Goal: Task Accomplishment & Management: Use online tool/utility

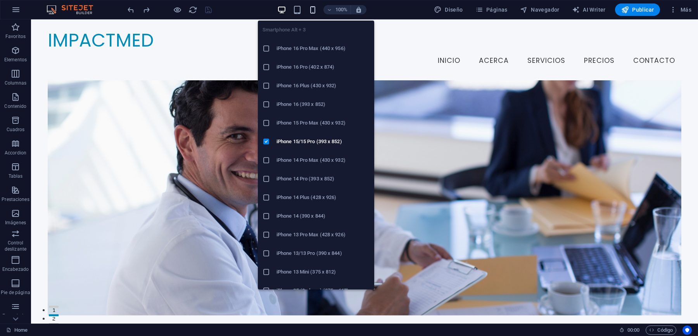
click at [312, 8] on icon "button" at bounding box center [312, 9] width 9 height 9
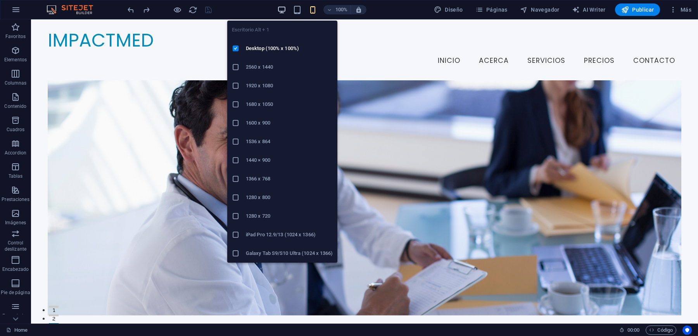
click at [283, 7] on icon "button" at bounding box center [281, 9] width 9 height 9
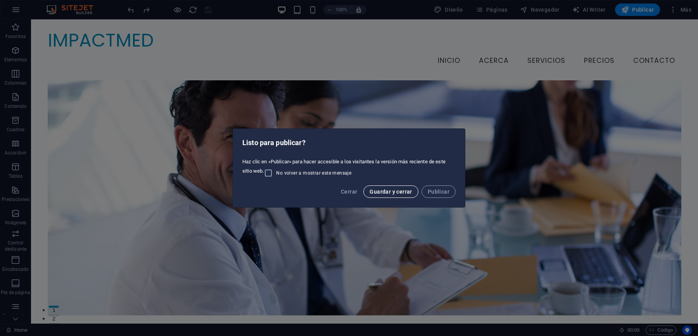
click at [405, 190] on span "Guardar y cerrar" at bounding box center [390, 191] width 42 height 6
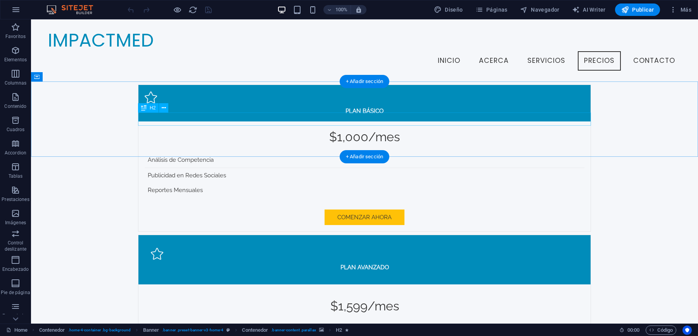
scroll to position [1665, 0]
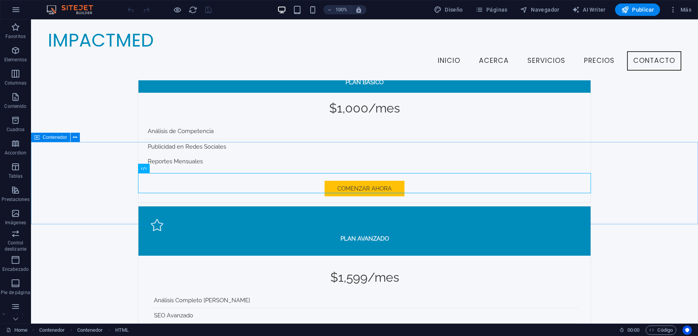
click at [57, 139] on span "Contenedor" at bounding box center [55, 137] width 24 height 5
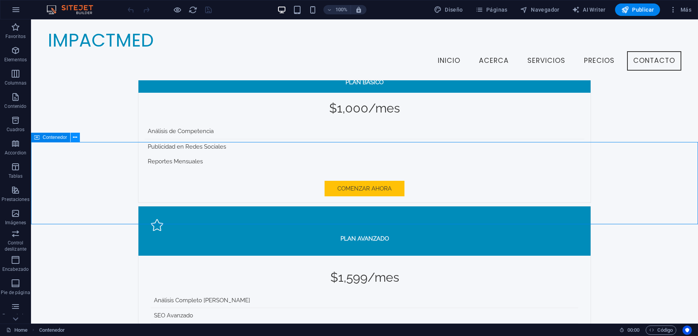
click at [74, 136] on icon at bounding box center [75, 137] width 4 height 8
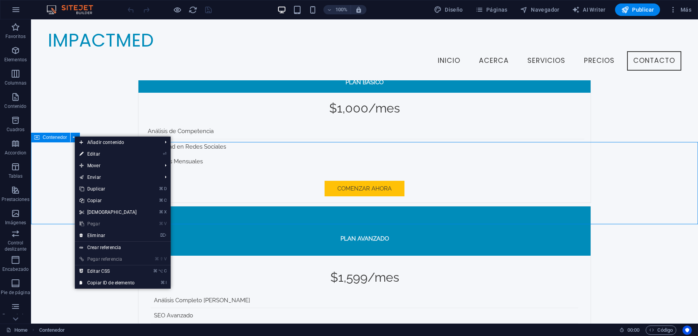
click at [53, 137] on span "Contenedor" at bounding box center [55, 137] width 24 height 5
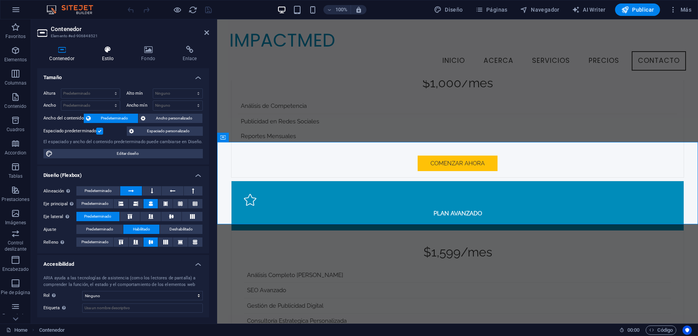
click at [98, 53] on h4 "Estilo" at bounding box center [110, 54] width 40 height 16
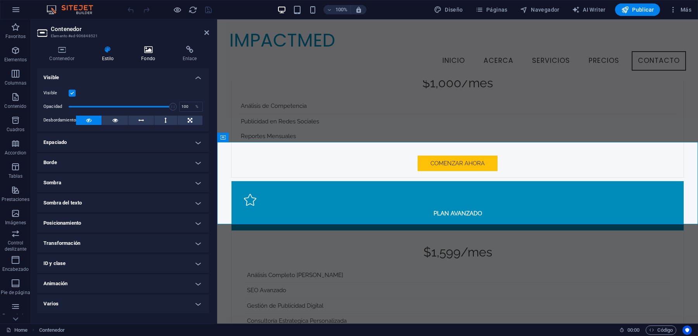
click at [144, 53] on icon at bounding box center [148, 50] width 38 height 8
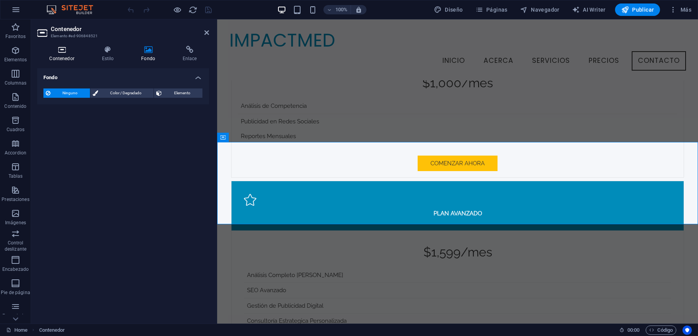
click at [60, 53] on icon at bounding box center [61, 50] width 49 height 8
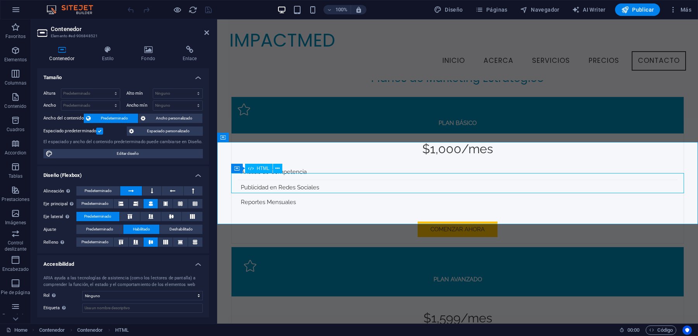
select select "%"
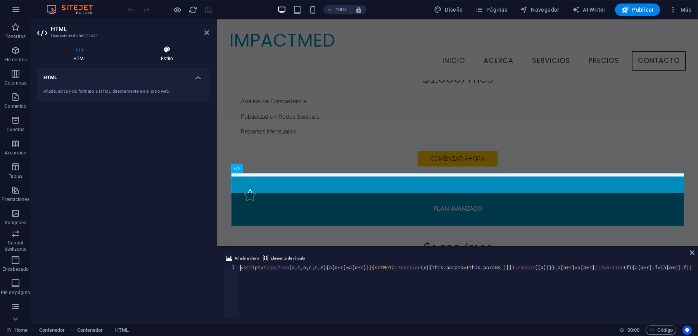
click at [170, 53] on h4 "Estilo" at bounding box center [167, 54] width 84 height 16
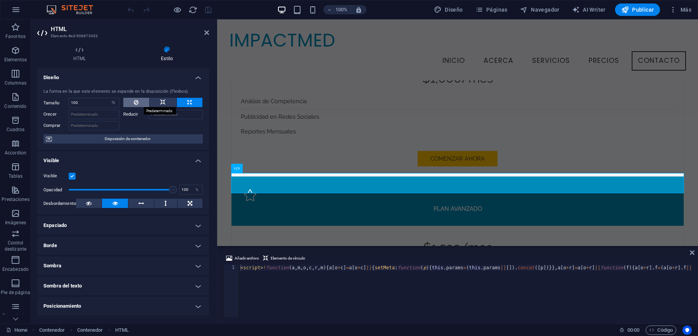
click at [134, 105] on icon at bounding box center [136, 102] width 5 height 9
select select "DISABLED_OPTION_VALUE"
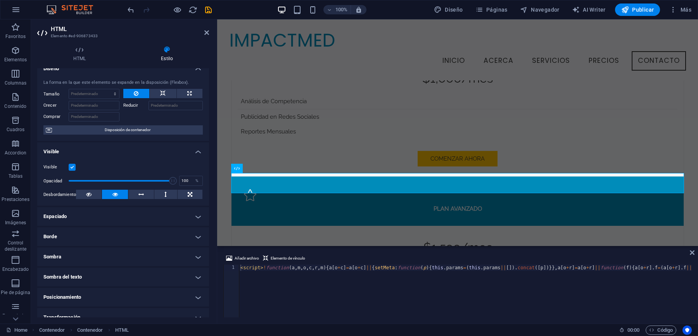
scroll to position [14, 0]
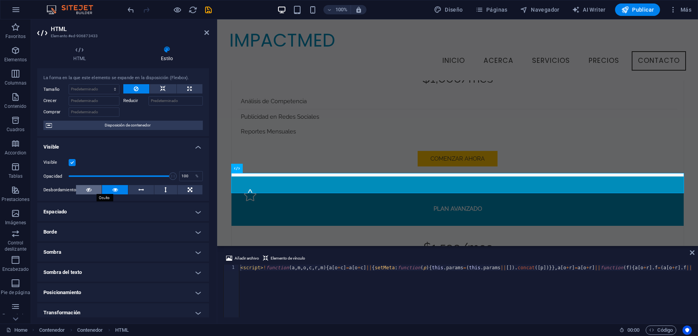
click at [87, 189] on icon at bounding box center [88, 189] width 5 height 9
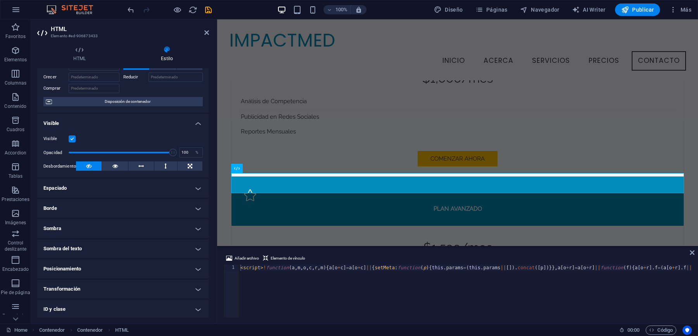
scroll to position [41, 0]
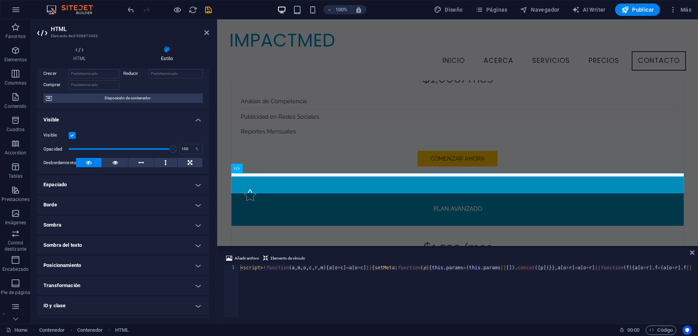
click at [96, 183] on h4 "Espaciado" at bounding box center [123, 184] width 172 height 19
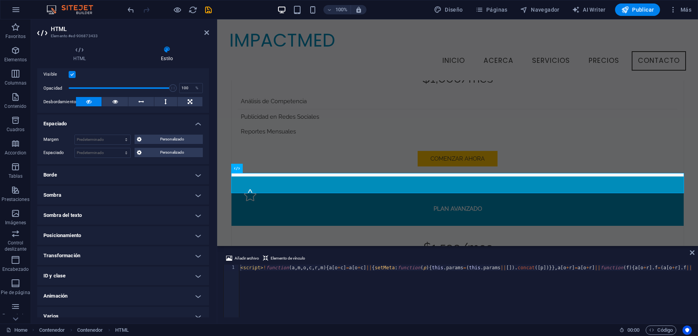
scroll to position [109, 0]
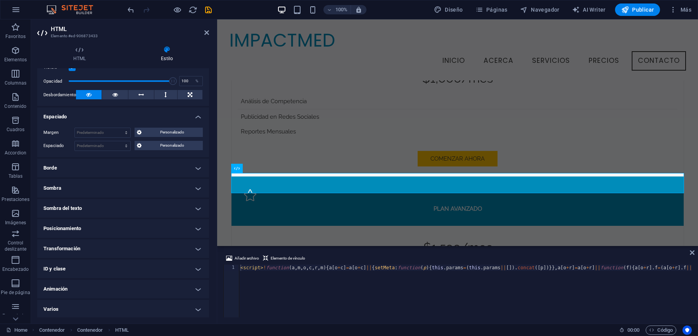
click at [121, 224] on h4 "Posicionamiento" at bounding box center [123, 228] width 172 height 19
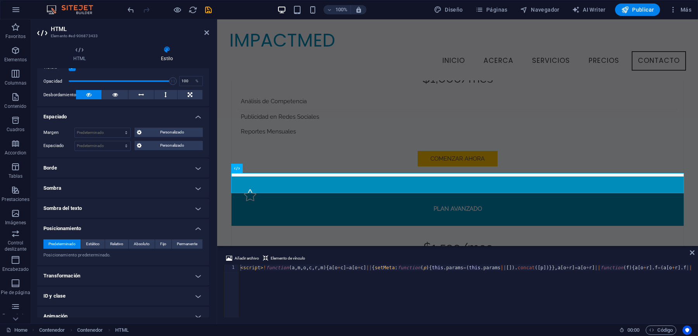
scroll to position [136, 0]
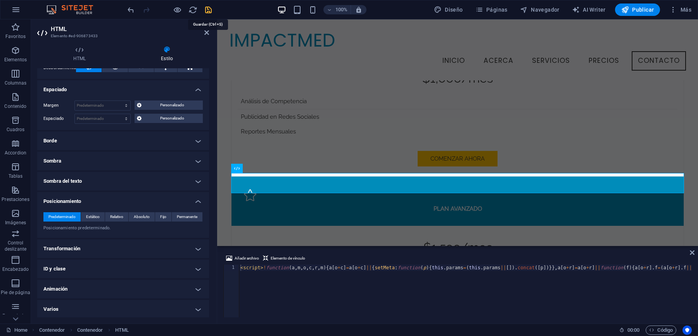
click at [205, 8] on icon "save" at bounding box center [208, 9] width 9 height 9
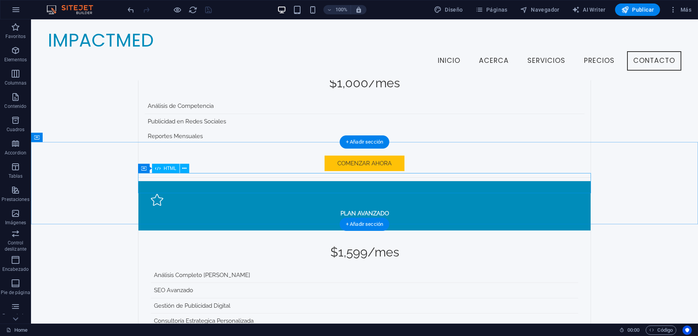
click at [161, 169] on div "HTML" at bounding box center [166, 168] width 28 height 9
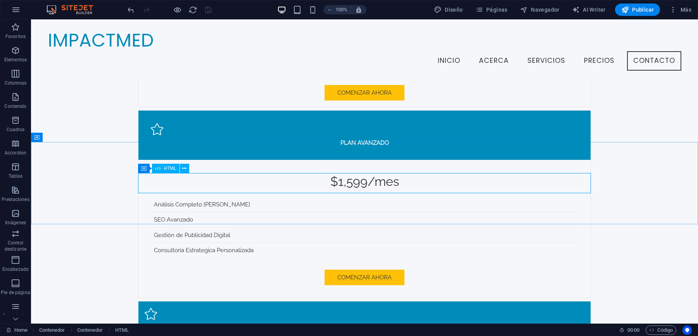
scroll to position [1599, 0]
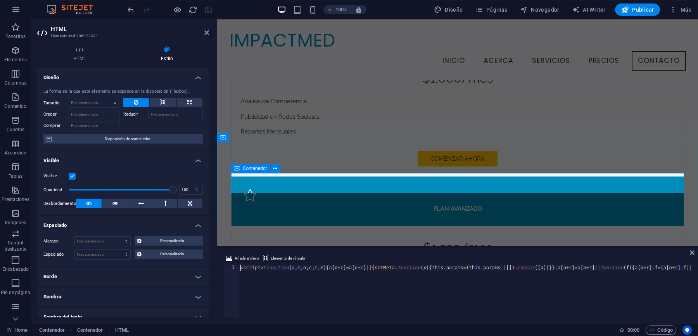
click at [239, 168] on div "Contenedor" at bounding box center [250, 168] width 39 height 9
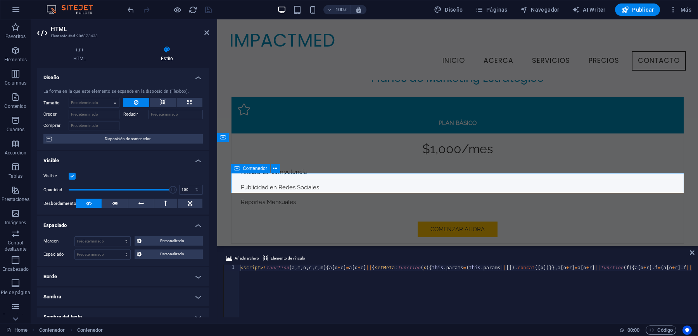
scroll to position [1665, 0]
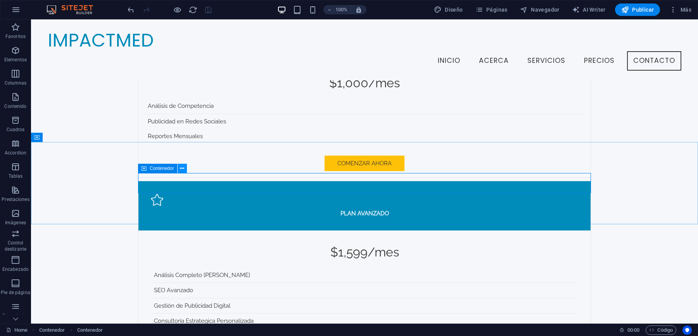
click at [181, 170] on icon at bounding box center [182, 168] width 4 height 8
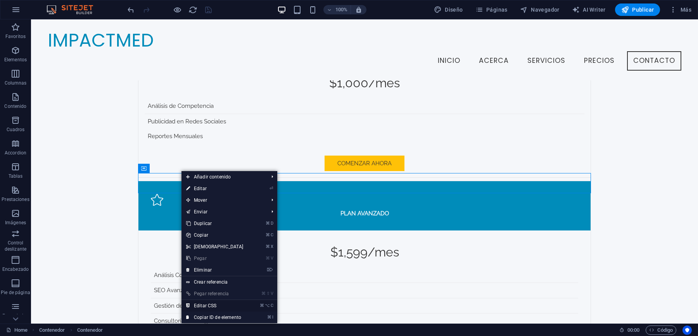
click at [210, 305] on link "⌘ ⌥ C Editar CSS" at bounding box center [214, 306] width 67 height 12
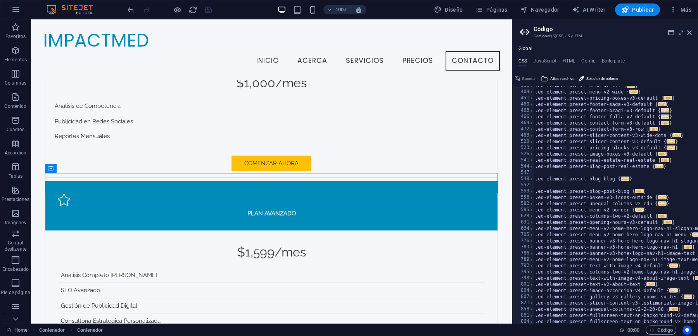
scroll to position [320, 0]
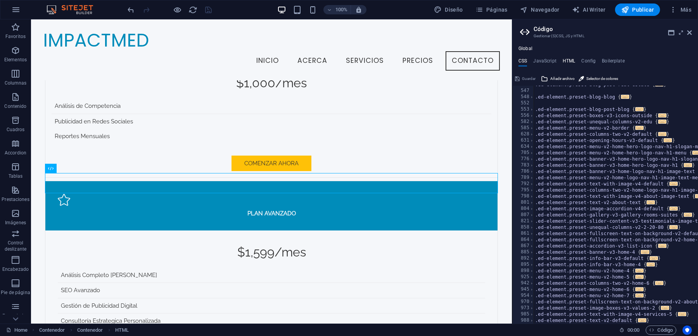
click at [565, 62] on h4 "HTML" at bounding box center [568, 62] width 13 height 9
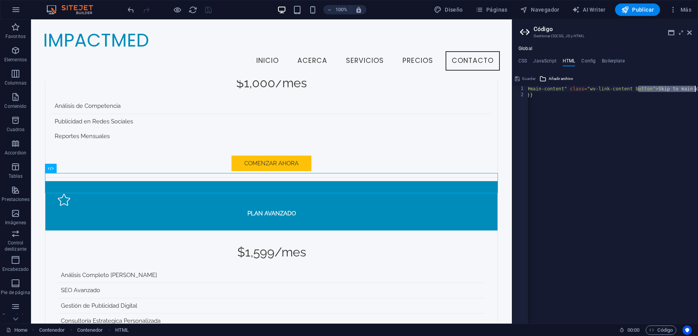
drag, startPoint x: 665, startPoint y: 89, endPoint x: 697, endPoint y: 89, distance: 32.2
click at [697, 89] on div "< a href = "#main-content" class = "wv-link-content button" > Skip to main cont…" at bounding box center [613, 211] width 228 height 250
drag, startPoint x: 649, startPoint y: 106, endPoint x: 659, endPoint y: 101, distance: 10.9
click at [650, 106] on div "< a href = "#main-content" class = "wv-link-content button" > Skip to main cont…" at bounding box center [608, 211] width 228 height 250
drag, startPoint x: 675, startPoint y: 89, endPoint x: 697, endPoint y: 89, distance: 22.1
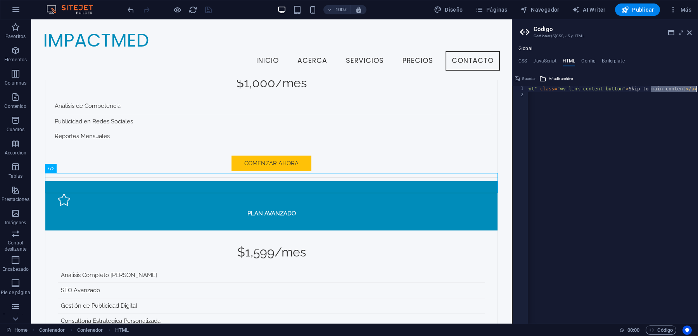
click at [697, 89] on div "< a href = "#main-content" class = "wv-link-content button" > Skip to main cont…" at bounding box center [584, 211] width 228 height 250
click at [620, 93] on div "< a href = "#main-content" class = "wv-link-content button" > Skip to main cont…" at bounding box center [584, 211] width 228 height 250
type textarea "{{content}}"
click at [582, 60] on h4 "Config" at bounding box center [588, 62] width 14 height 9
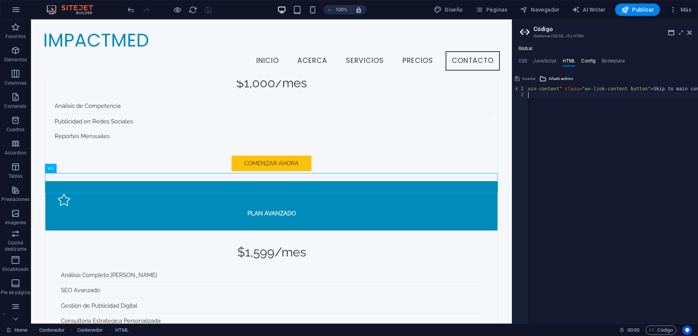
type textarea "$color-background: #F5F7FA;"
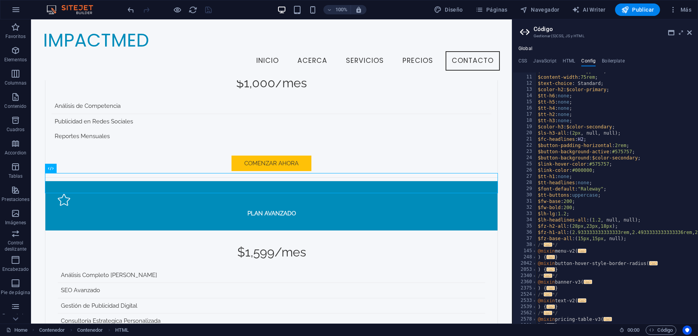
scroll to position [61, 0]
click at [612, 58] on h4 "Boilerplate" at bounding box center [612, 62] width 23 height 9
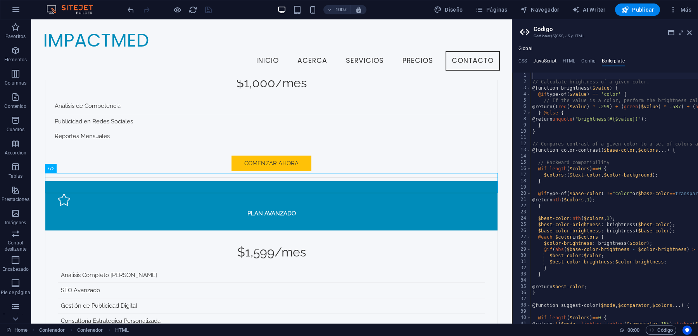
click at [549, 64] on h4 "JavaScript" at bounding box center [544, 62] width 23 height 9
type textarea "/* JS for preset "Menu V2" */"
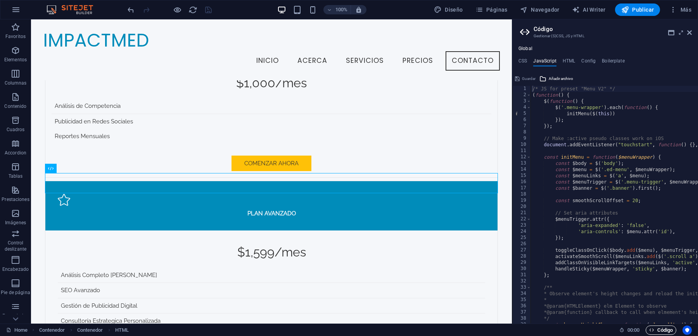
click at [649, 329] on icon "button" at bounding box center [651, 329] width 5 height 5
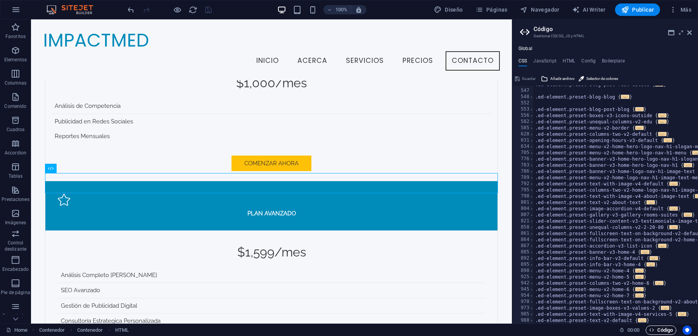
click at [658, 330] on span "Código" at bounding box center [661, 329] width 24 height 9
click at [689, 33] on icon at bounding box center [689, 32] width 5 height 6
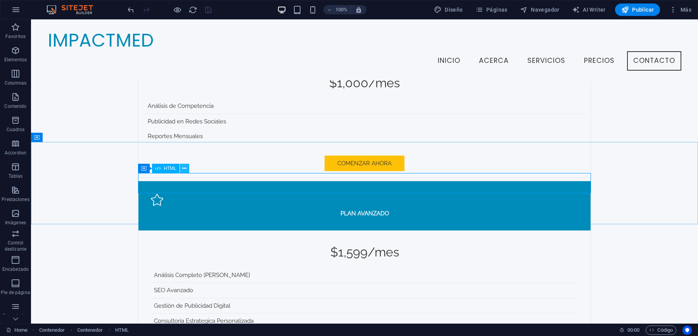
click at [186, 169] on icon at bounding box center [184, 168] width 4 height 8
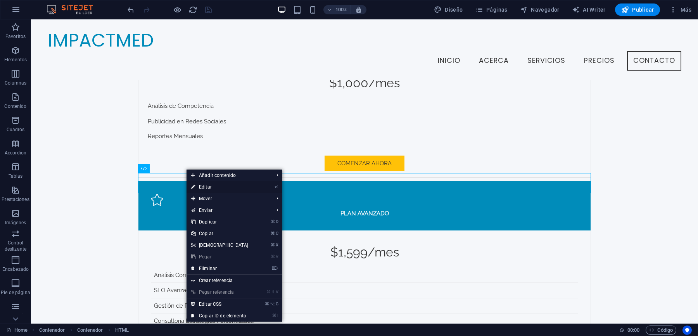
click at [212, 186] on link "⏎ Editar" at bounding box center [219, 187] width 67 height 12
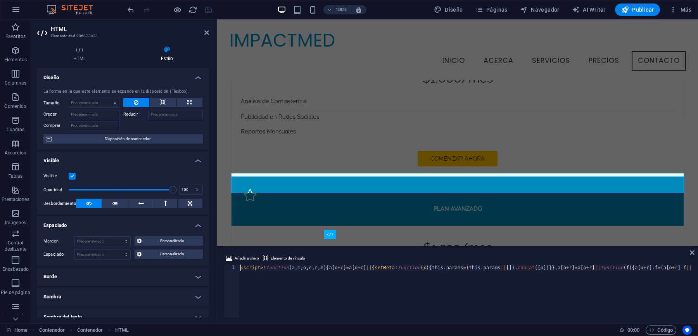
scroll to position [0, 1180]
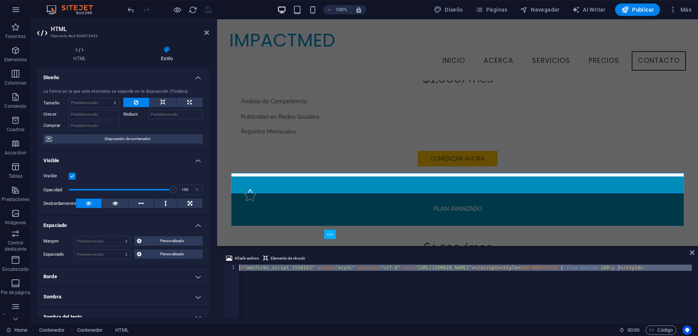
drag, startPoint x: 308, startPoint y: 284, endPoint x: 229, endPoint y: 267, distance: 80.7
click at [227, 267] on div "1 < script > ! function ( a , m , o , c , r , m ) { a [ o + c ] = a [ o + c ] |…" at bounding box center [457, 290] width 468 height 53
click at [191, 76] on h4 "Diseño" at bounding box center [123, 75] width 172 height 14
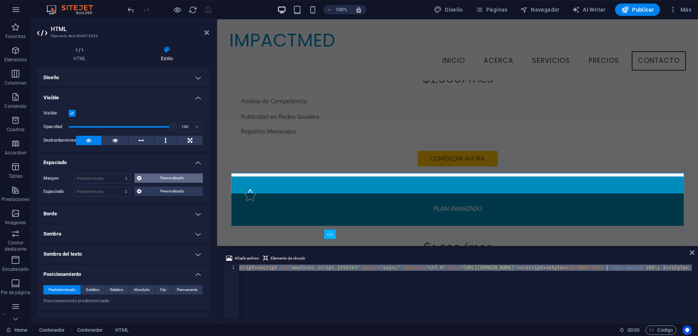
click at [167, 178] on span "Personalizado" at bounding box center [172, 177] width 57 height 9
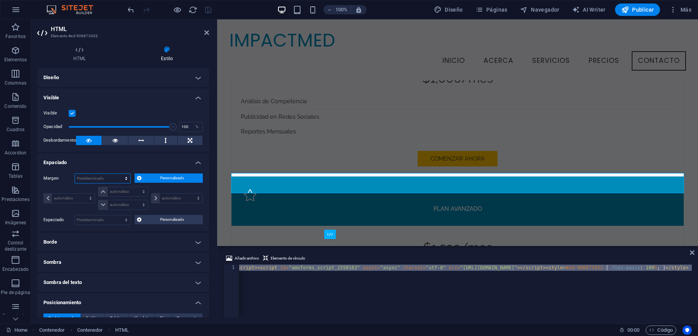
click at [113, 178] on select "Predeterminado automático px % rem vw vh Personalizado" at bounding box center [102, 178] width 55 height 9
click at [162, 179] on span "Personalizado" at bounding box center [172, 177] width 57 height 9
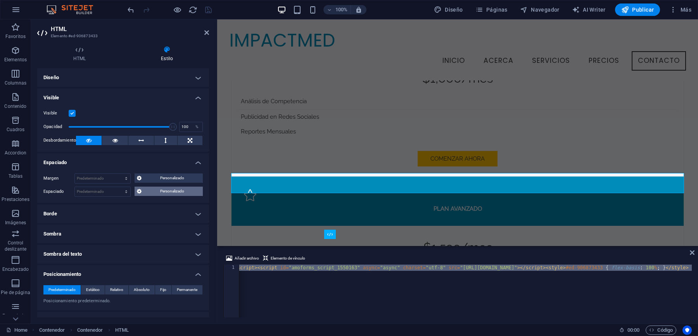
click at [166, 191] on span "Personalizado" at bounding box center [172, 190] width 57 height 9
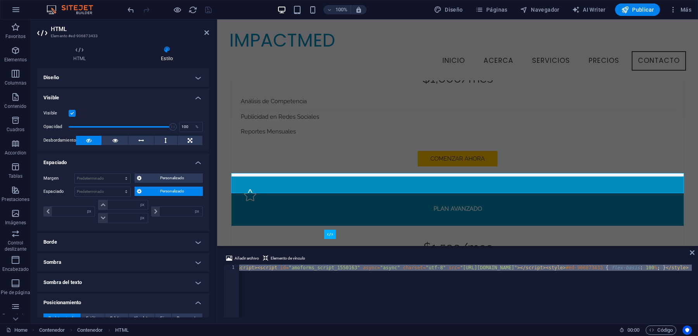
click at [166, 191] on span "Personalizado" at bounding box center [172, 190] width 57 height 9
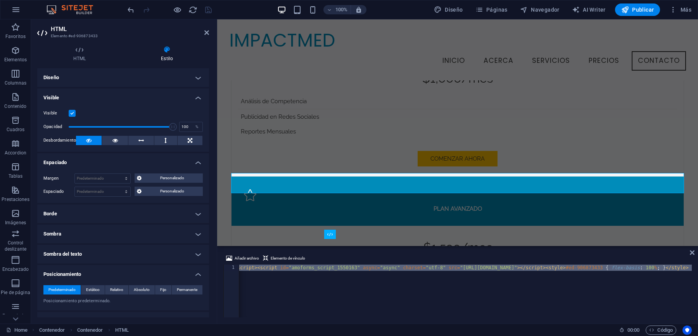
click at [195, 162] on h4 "Espaciado" at bounding box center [123, 160] width 172 height 14
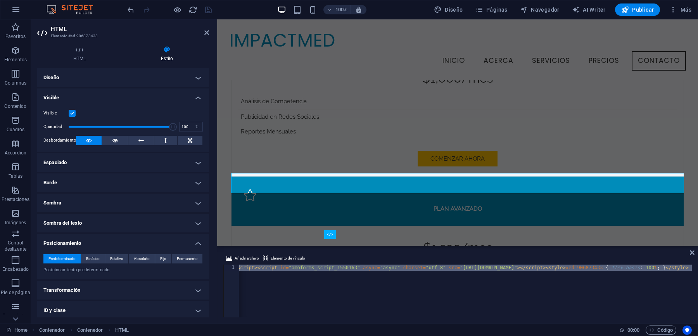
click at [124, 77] on h4 "Diseño" at bounding box center [123, 77] width 172 height 19
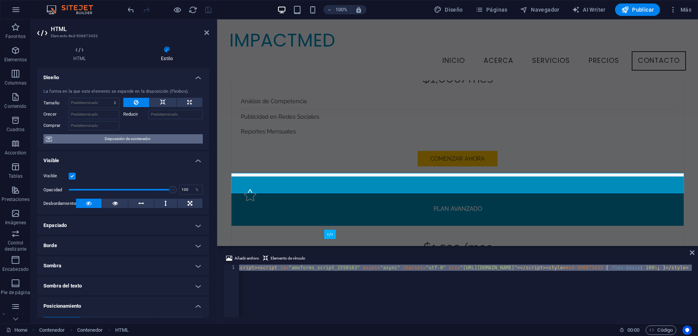
click at [125, 140] on span "Disposición de contenedor" at bounding box center [127, 138] width 146 height 9
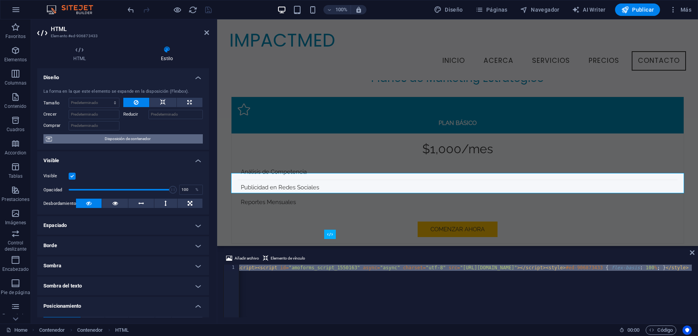
scroll to position [1665, 0]
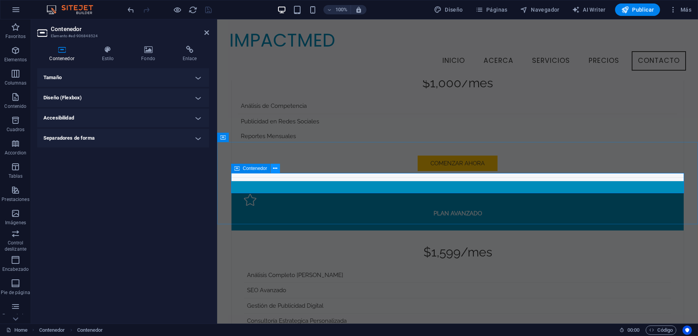
click at [276, 168] on icon at bounding box center [275, 168] width 4 height 8
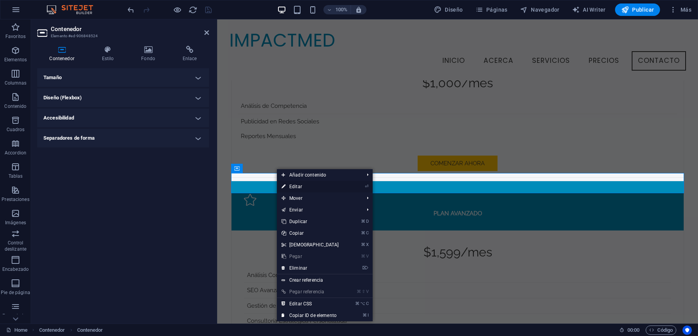
click at [295, 184] on link "⏎ Editar" at bounding box center [310, 187] width 67 height 12
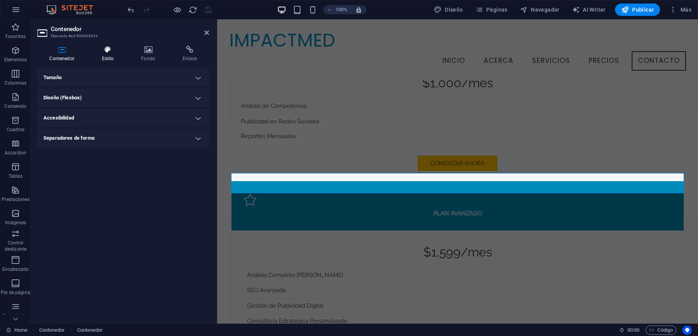
click at [107, 50] on icon at bounding box center [108, 50] width 36 height 8
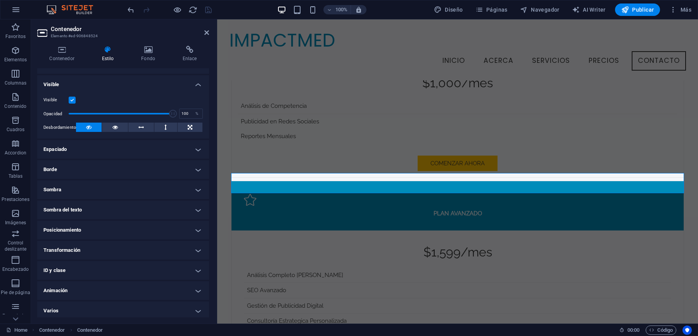
scroll to position [78, 0]
click at [77, 229] on h4 "Posicionamiento" at bounding box center [123, 228] width 172 height 19
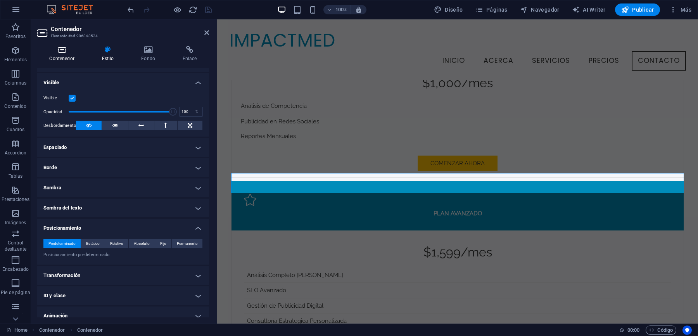
click at [70, 55] on h4 "Contenedor" at bounding box center [63, 54] width 52 height 16
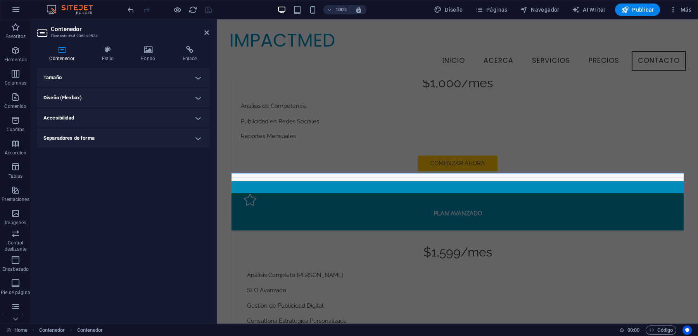
click at [107, 73] on h4 "Tamaño" at bounding box center [123, 77] width 172 height 19
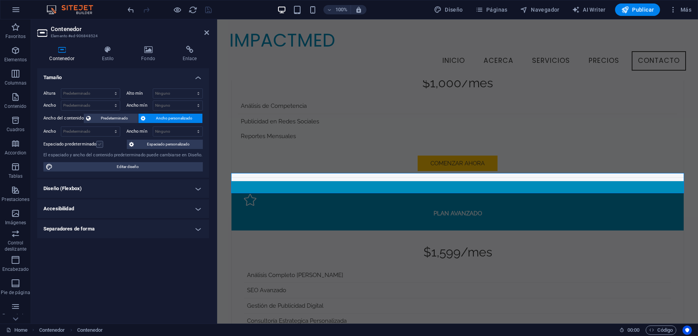
click at [97, 144] on label at bounding box center [99, 144] width 7 height 7
click at [0, 0] on input "Espaciado predeterminado" at bounding box center [0, 0] width 0 height 0
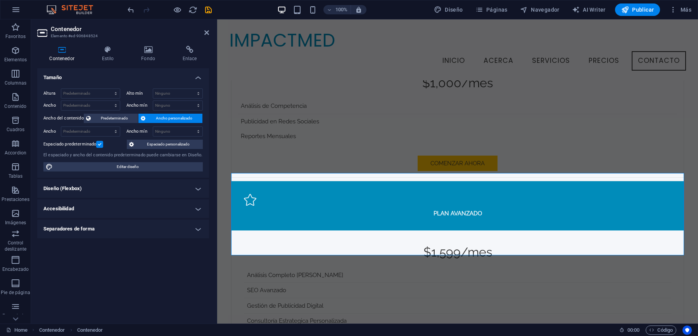
click at [99, 143] on label at bounding box center [99, 144] width 7 height 7
click at [0, 0] on input "Espaciado predeterminado" at bounding box center [0, 0] width 0 height 0
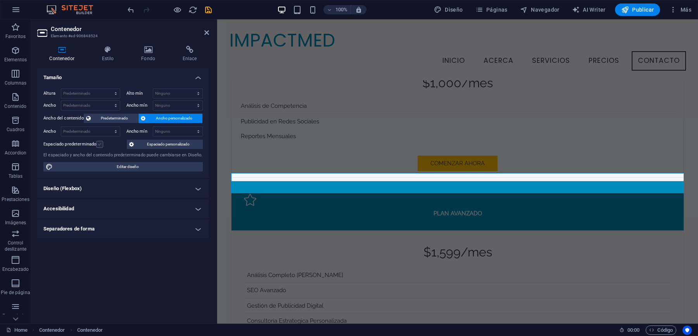
click at [99, 143] on label at bounding box center [99, 144] width 7 height 7
click at [0, 0] on input "Espaciado predeterminado" at bounding box center [0, 0] width 0 height 0
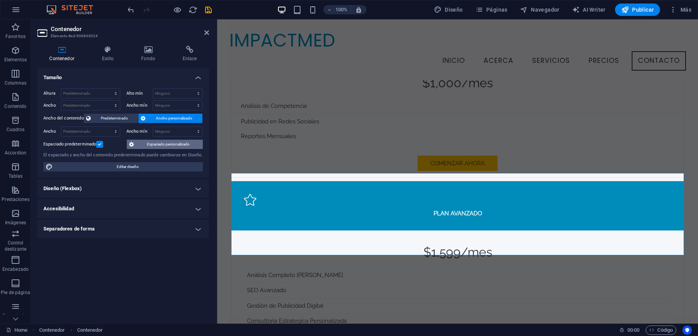
click at [159, 145] on span "Espaciado personalizado" at bounding box center [168, 144] width 64 height 9
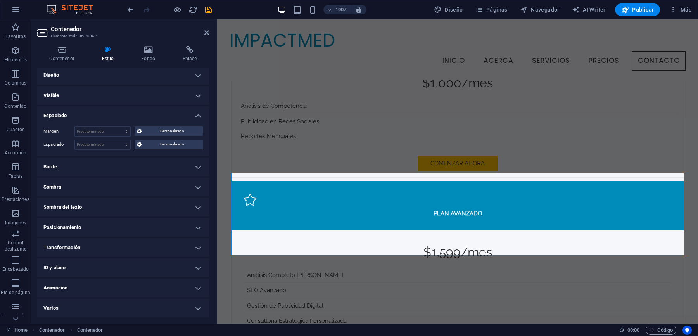
scroll to position [1, 0]
click at [60, 44] on div "Contenedor Estilo Fondo Enlace Tamaño Altura Predeterminado px rem % vh vw Alto…" at bounding box center [123, 182] width 184 height 284
click at [61, 50] on icon at bounding box center [61, 50] width 49 height 8
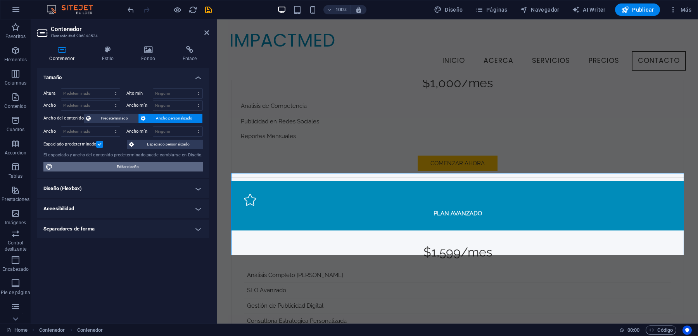
click at [140, 165] on span "Editar diseño" at bounding box center [127, 166] width 145 height 9
select select "px"
select select "200"
select select "px"
select select "rem"
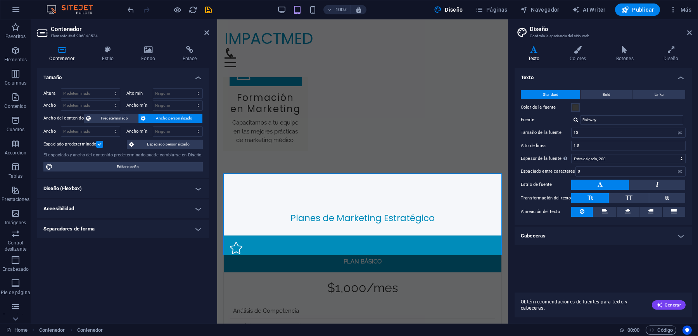
scroll to position [1972, 0]
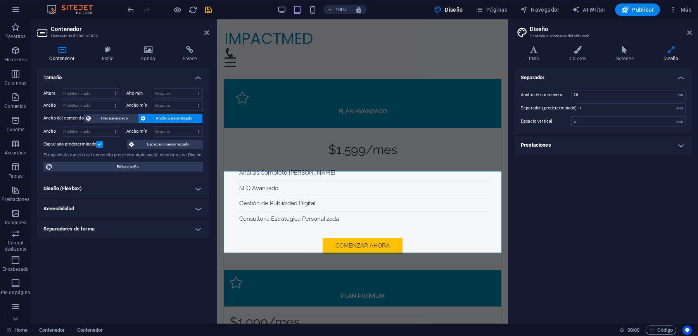
click at [585, 149] on h4 "Prestaciones" at bounding box center [602, 145] width 177 height 19
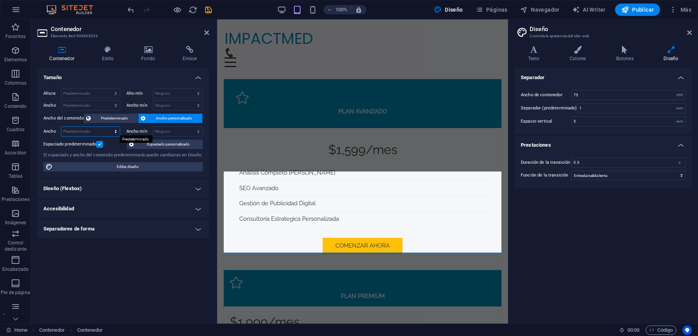
click at [99, 130] on select "Predeterminado px rem % em vh vw" at bounding box center [90, 131] width 59 height 9
click at [108, 191] on h4 "Diseño (Flexbox)" at bounding box center [123, 188] width 172 height 19
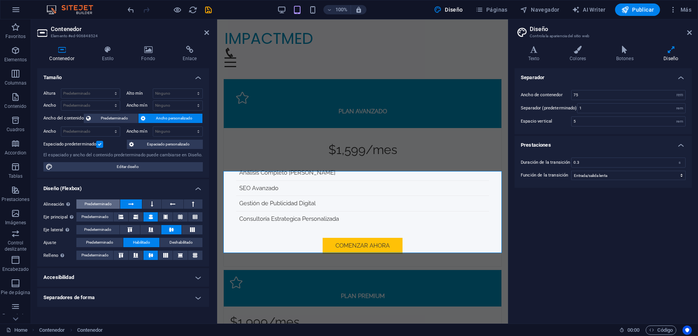
click at [96, 203] on span "Predeterminado" at bounding box center [97, 203] width 27 height 9
click at [92, 203] on span "Predeterminado" at bounding box center [97, 203] width 27 height 9
click at [99, 203] on span "Predeterminado" at bounding box center [97, 203] width 27 height 9
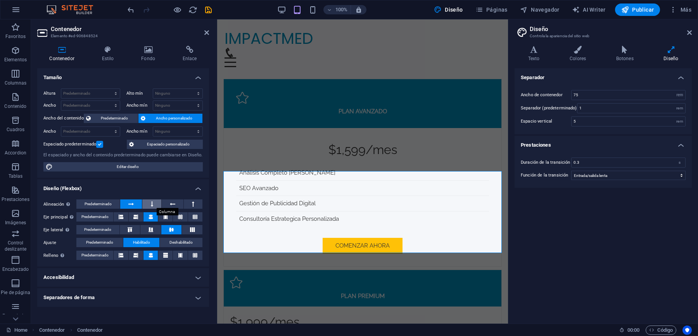
drag, startPoint x: 160, startPoint y: 205, endPoint x: 155, endPoint y: 204, distance: 4.3
click at [157, 204] on button at bounding box center [151, 203] width 19 height 9
click at [133, 203] on icon at bounding box center [130, 203] width 5 height 9
click at [149, 216] on icon at bounding box center [150, 216] width 5 height 9
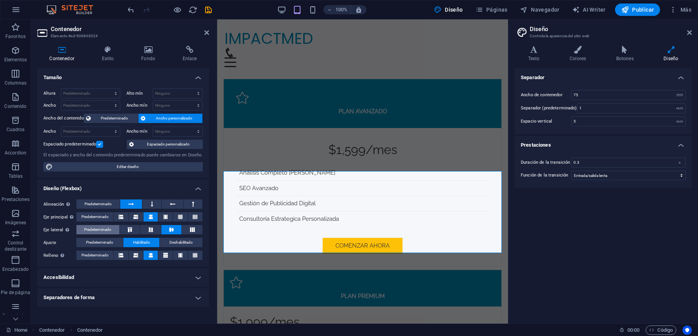
click at [93, 229] on span "Predeterminado" at bounding box center [97, 229] width 27 height 9
click at [156, 227] on button at bounding box center [150, 229] width 21 height 9
click at [173, 228] on icon at bounding box center [171, 229] width 9 height 5
click at [208, 8] on icon "save" at bounding box center [208, 9] width 9 height 9
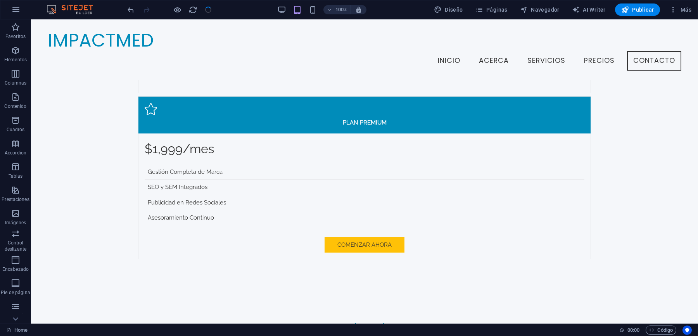
scroll to position [1665, 0]
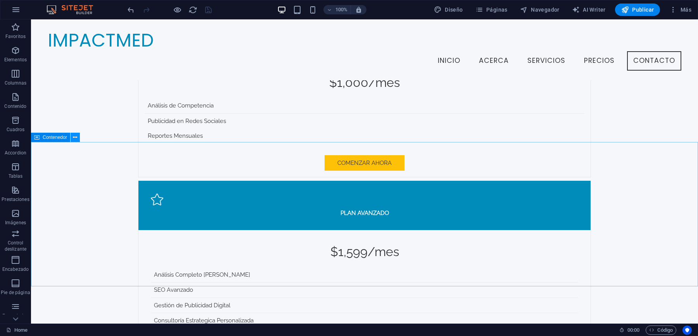
click at [74, 138] on icon at bounding box center [75, 137] width 4 height 8
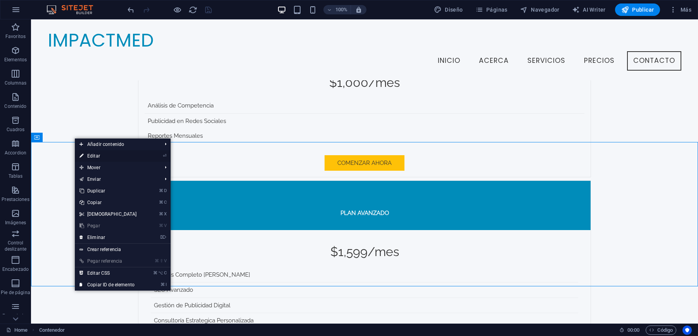
click at [101, 158] on link "⏎ Editar" at bounding box center [108, 156] width 67 height 12
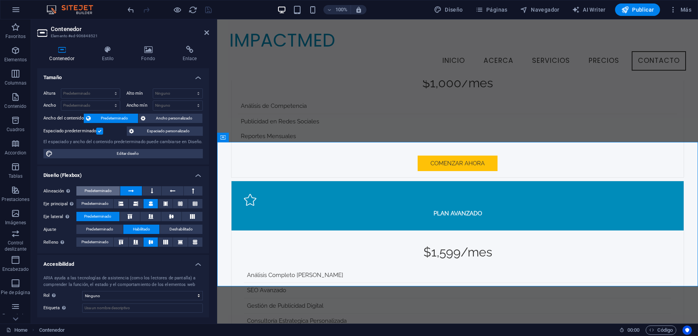
click at [107, 192] on span "Predeterminado" at bounding box center [97, 190] width 27 height 9
click at [131, 188] on icon at bounding box center [130, 190] width 5 height 9
click at [275, 169] on icon at bounding box center [275, 168] width 4 height 8
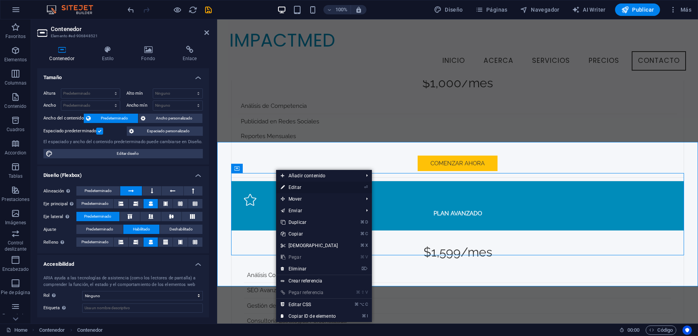
click at [291, 186] on link "⏎ Editar" at bounding box center [309, 187] width 67 height 12
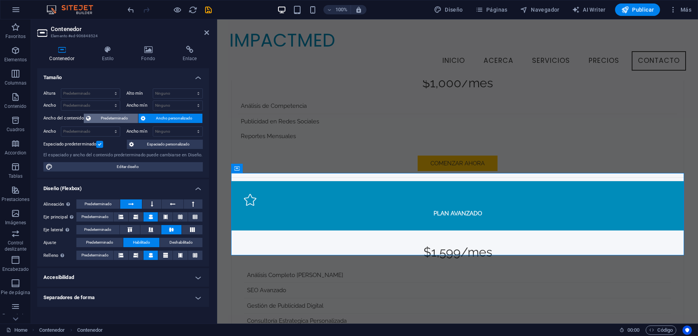
click at [108, 116] on span "Predeterminado" at bounding box center [114, 118] width 43 height 9
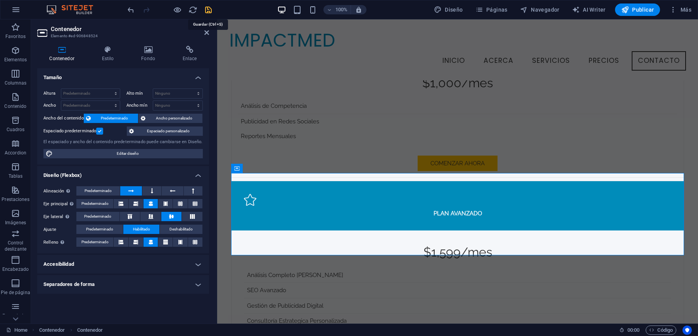
click at [208, 7] on icon "save" at bounding box center [208, 9] width 9 height 9
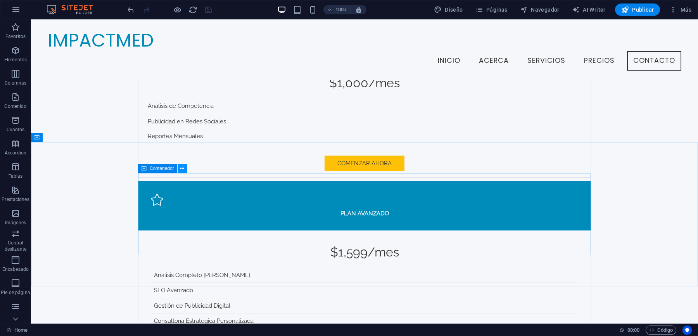
click at [183, 168] on icon at bounding box center [182, 168] width 4 height 8
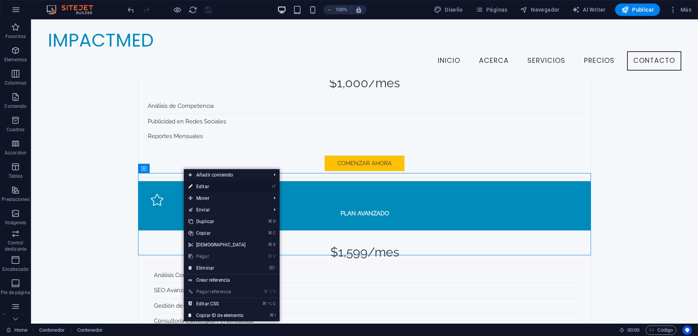
click at [210, 188] on link "⏎ Editar" at bounding box center [217, 187] width 67 height 12
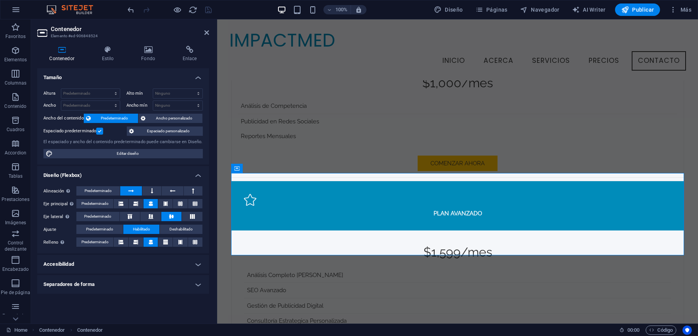
click at [118, 264] on h4 "Accesibilidad" at bounding box center [123, 264] width 172 height 19
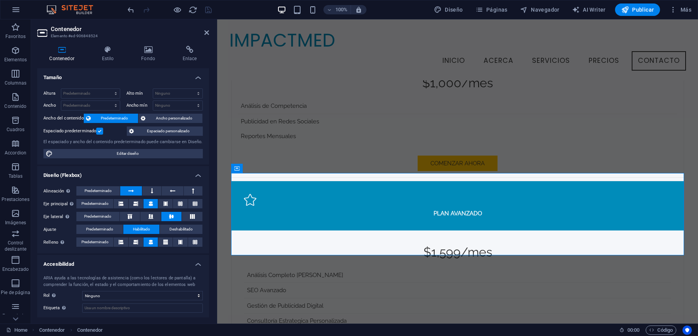
scroll to position [21, 0]
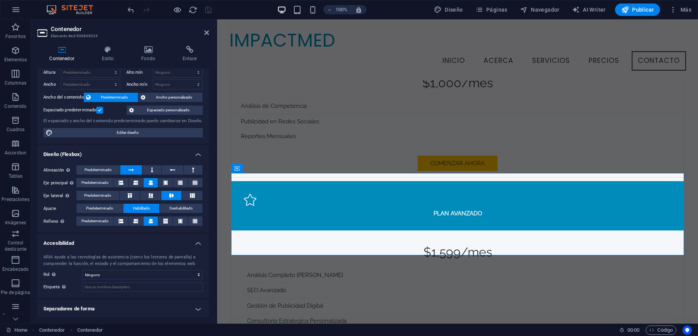
click at [133, 307] on h4 "Separadores de forma" at bounding box center [123, 308] width 172 height 19
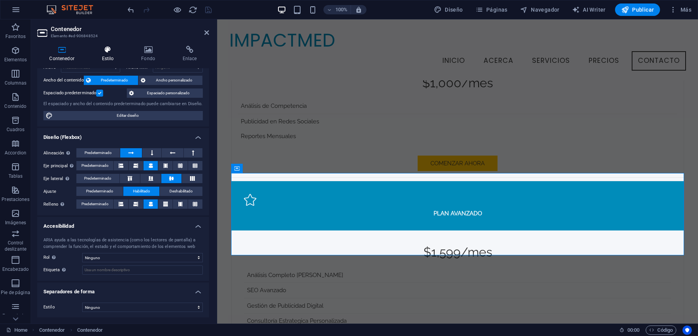
click at [114, 53] on icon at bounding box center [108, 50] width 36 height 8
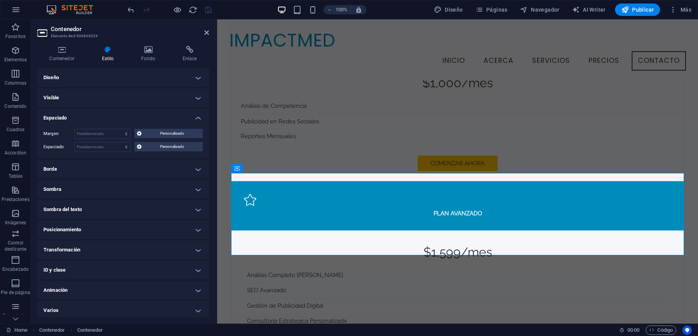
click at [121, 76] on h4 "Diseño" at bounding box center [123, 77] width 172 height 19
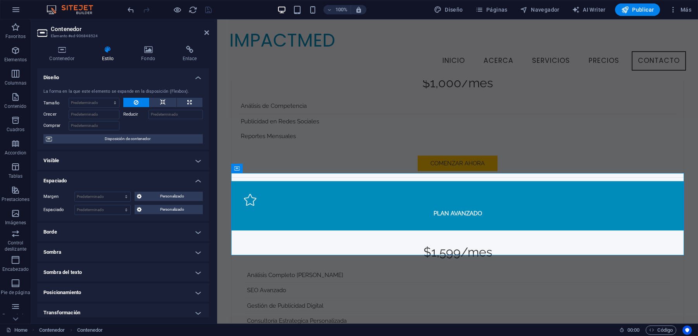
click at [121, 76] on h4 "Diseño" at bounding box center [123, 75] width 172 height 14
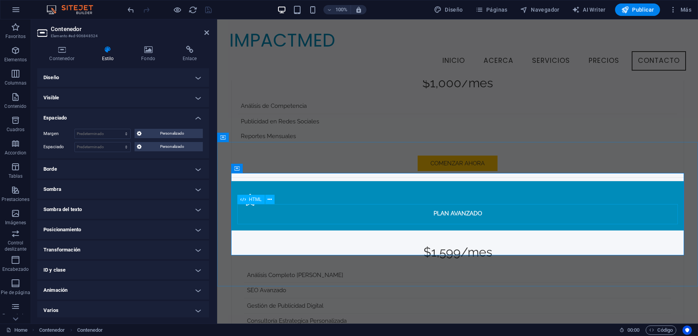
click at [251, 199] on span "HTML" at bounding box center [255, 199] width 13 height 5
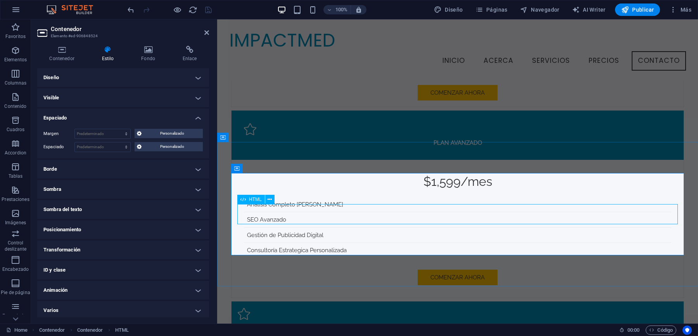
scroll to position [1599, 0]
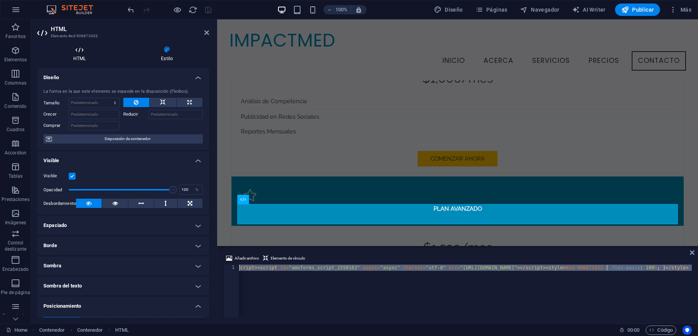
click at [86, 53] on icon at bounding box center [79, 50] width 84 height 8
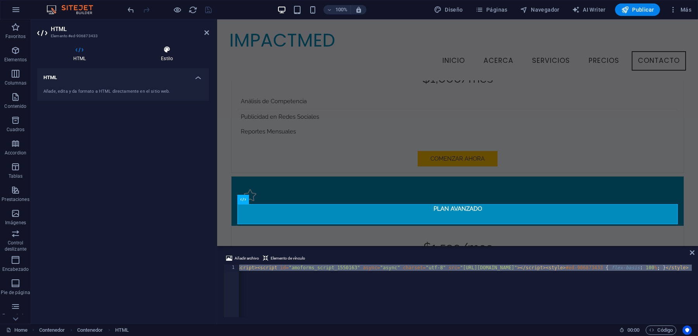
click at [162, 53] on icon at bounding box center [167, 50] width 84 height 8
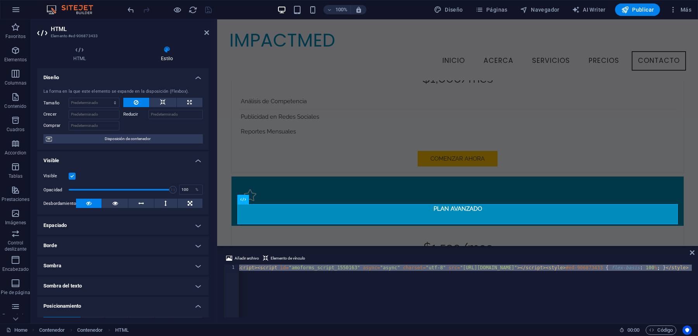
click at [73, 177] on label at bounding box center [72, 175] width 7 height 7
click at [0, 0] on input "Visible" at bounding box center [0, 0] width 0 height 0
click at [73, 177] on label at bounding box center [72, 175] width 7 height 7
click at [0, 0] on input "Visible" at bounding box center [0, 0] width 0 height 0
click at [117, 204] on button at bounding box center [115, 202] width 26 height 9
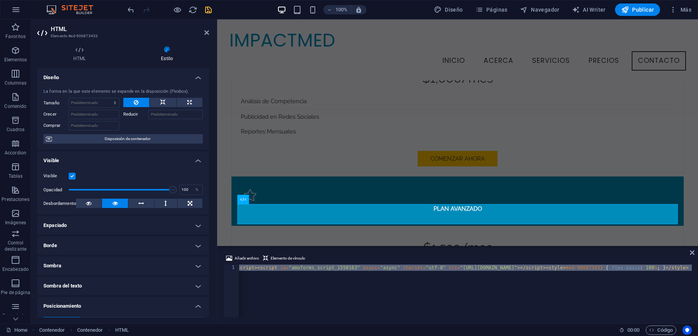
click at [134, 221] on h4 "Espaciado" at bounding box center [123, 225] width 172 height 19
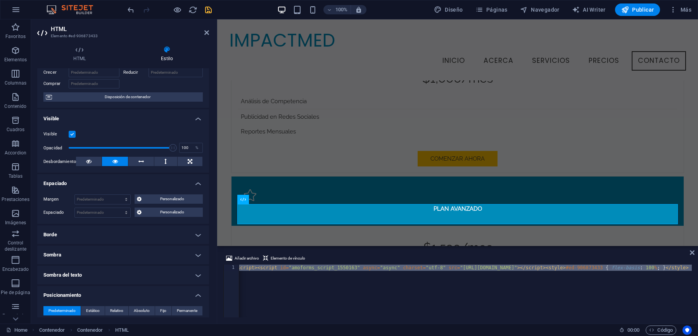
scroll to position [43, 0]
click at [193, 160] on button at bounding box center [189, 159] width 25 height 9
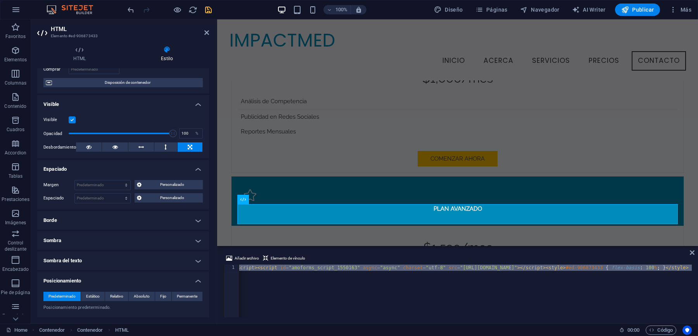
scroll to position [57, 0]
click at [114, 182] on select "Predeterminado automático px % rem vw vh Personalizado" at bounding box center [102, 183] width 55 height 9
click at [75, 179] on select "Predeterminado automático px % rem vw vh Personalizado" at bounding box center [102, 183] width 55 height 9
select select "DISABLED_OPTION_VALUE"
click at [110, 194] on select "Predeterminado px rem % vh vw Personalizado" at bounding box center [102, 197] width 55 height 9
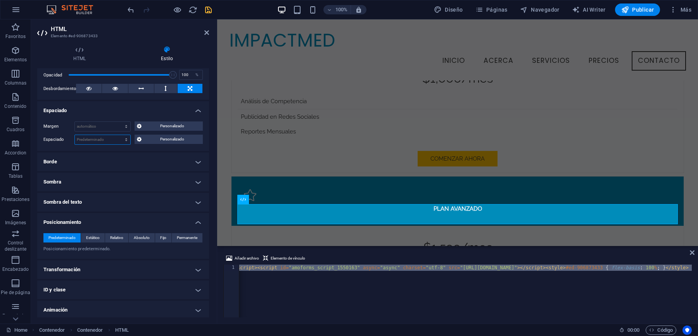
scroll to position [120, 0]
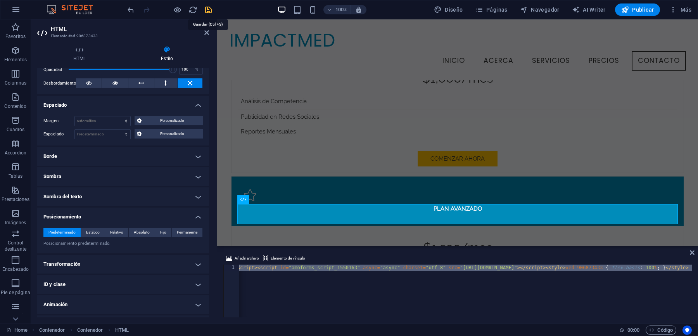
click at [210, 9] on icon "save" at bounding box center [208, 9] width 9 height 9
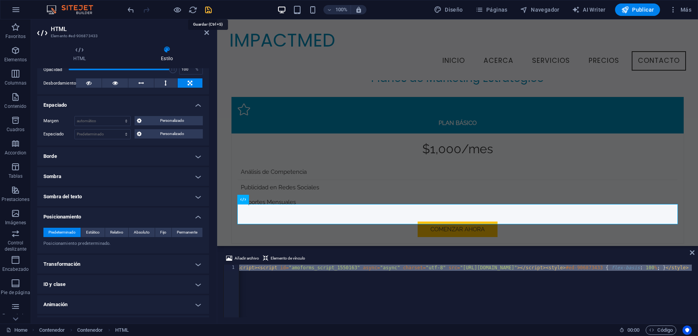
scroll to position [1665, 0]
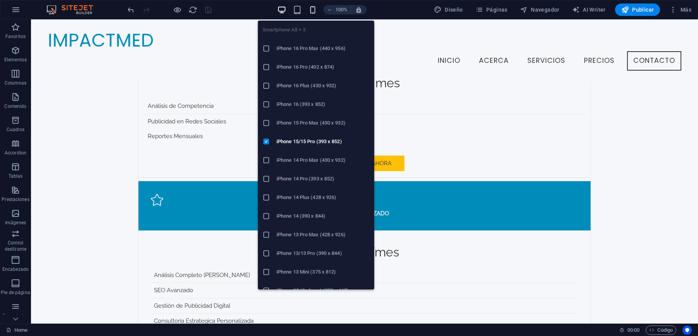
click at [311, 7] on icon "button" at bounding box center [312, 9] width 9 height 9
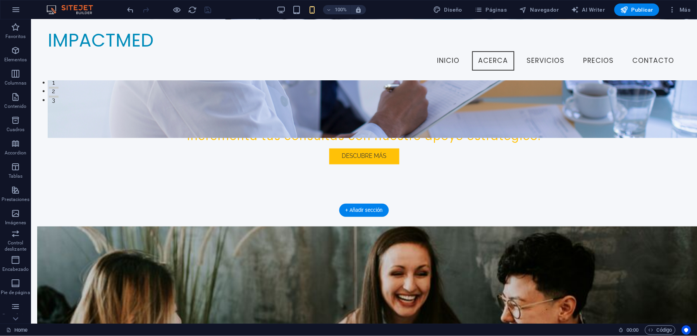
scroll to position [0, 0]
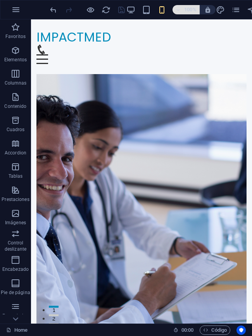
click at [190, 10] on h6 "100%" at bounding box center [190, 9] width 12 height 9
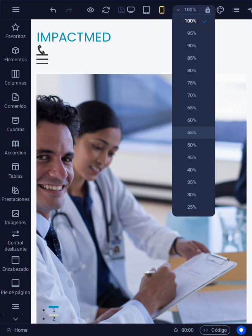
click at [195, 128] on h6 "55%" at bounding box center [187, 132] width 20 height 9
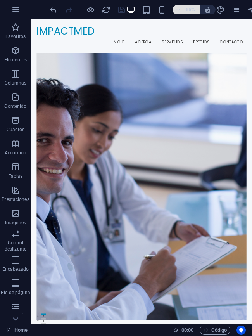
click at [184, 10] on h6 "55%" at bounding box center [190, 9] width 12 height 9
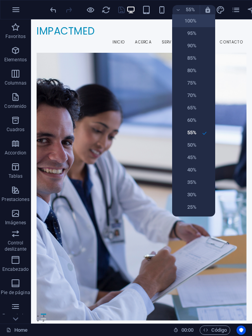
click at [193, 20] on h6 "100%" at bounding box center [187, 20] width 20 height 9
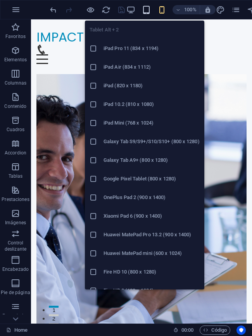
click at [147, 14] on icon "button" at bounding box center [146, 9] width 9 height 9
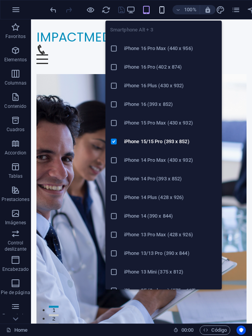
click at [160, 12] on icon "button" at bounding box center [161, 9] width 9 height 9
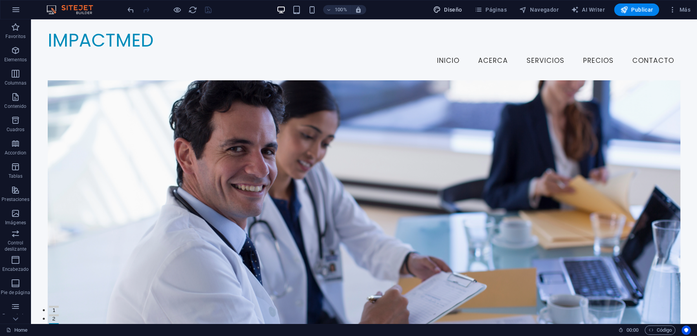
click at [453, 12] on span "Diseño" at bounding box center [447, 10] width 29 height 8
select select "rem"
select select "ease-in-out"
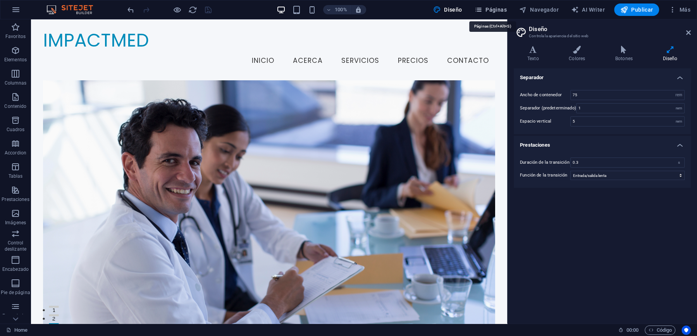
click at [495, 6] on span "Páginas" at bounding box center [491, 10] width 32 height 8
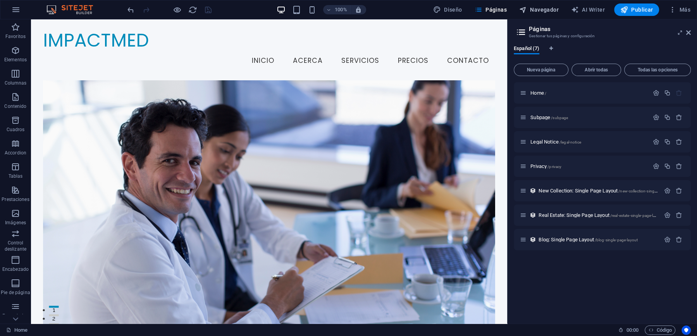
click at [535, 11] on span "Navegador" at bounding box center [539, 10] width 40 height 8
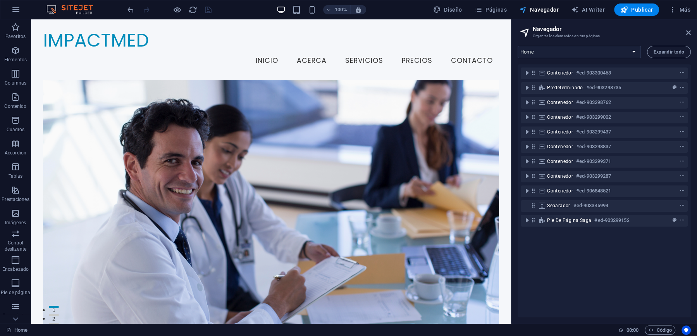
click at [535, 11] on span "Navegador" at bounding box center [539, 10] width 40 height 8
click at [501, 8] on span "Páginas" at bounding box center [491, 10] width 32 height 8
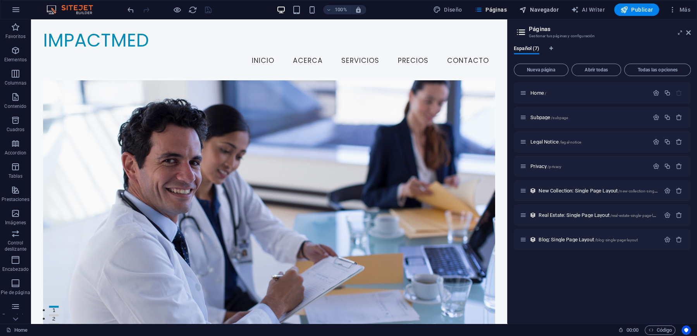
click at [543, 10] on span "Navegador" at bounding box center [539, 10] width 40 height 8
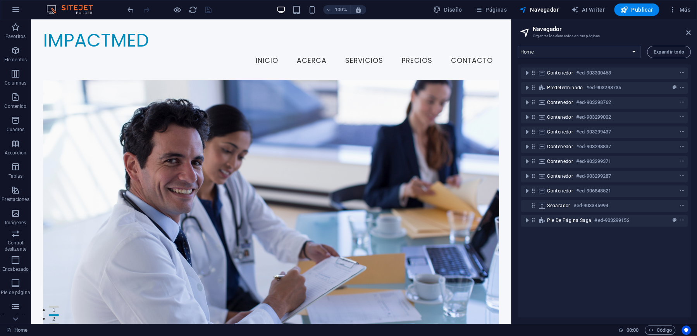
click at [627, 275] on div "Contenedor #ed-903300463 Predeterminado #ed-903298735 Contenedor #ed-903298762 …" at bounding box center [604, 190] width 173 height 253
click at [670, 55] on button "Expandir todo" at bounding box center [669, 52] width 44 height 12
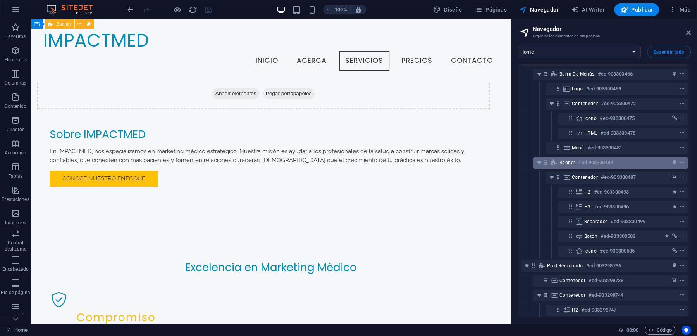
scroll to position [16, 0]
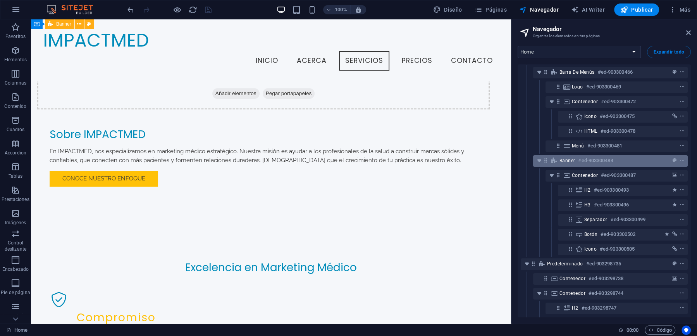
click at [610, 161] on h6 "#ed-903300484" at bounding box center [595, 160] width 35 height 9
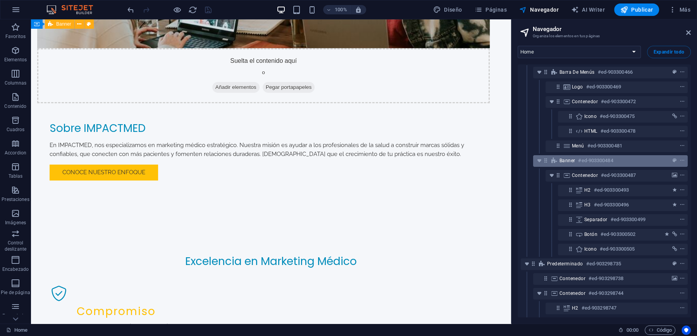
scroll to position [0, 0]
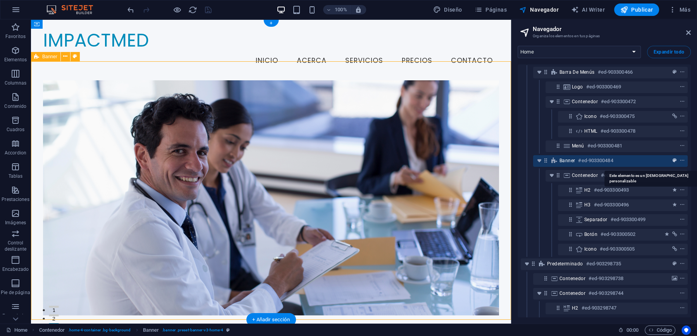
click at [675, 159] on icon "preset" at bounding box center [675, 160] width 4 height 5
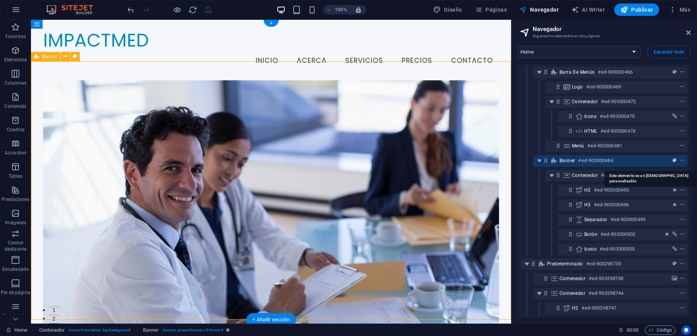
scroll to position [16, 0]
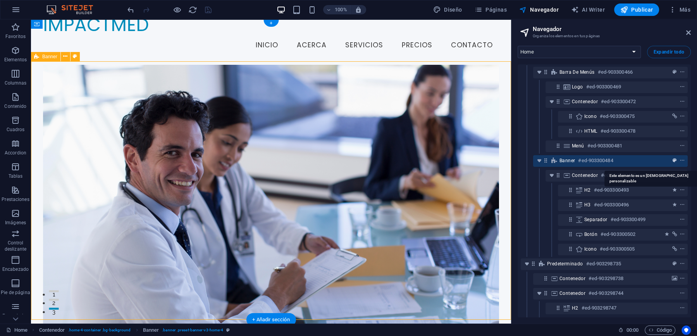
select select "preset-banner-v3-home-4"
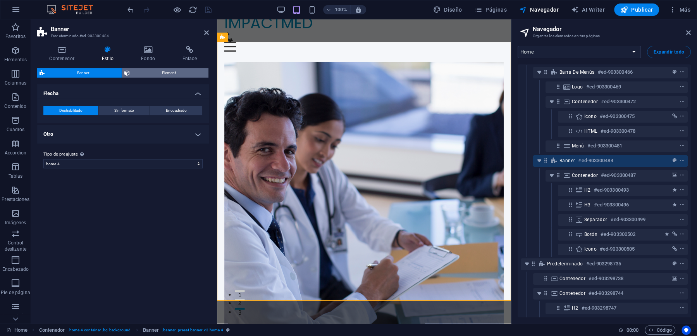
click at [171, 71] on span "Element" at bounding box center [169, 72] width 74 height 9
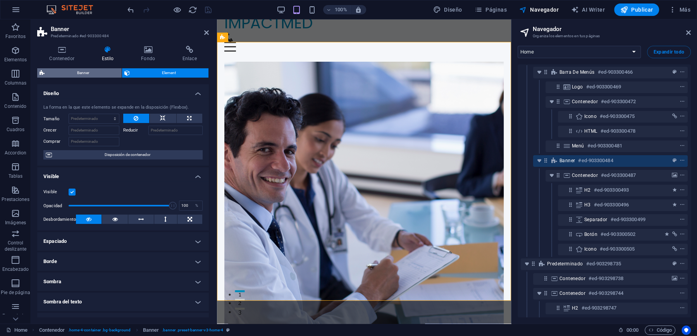
click at [82, 74] on span "Banner" at bounding box center [83, 72] width 72 height 9
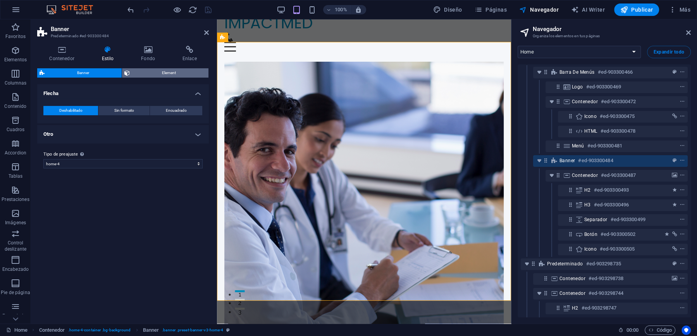
click at [152, 74] on span "Element" at bounding box center [169, 72] width 74 height 9
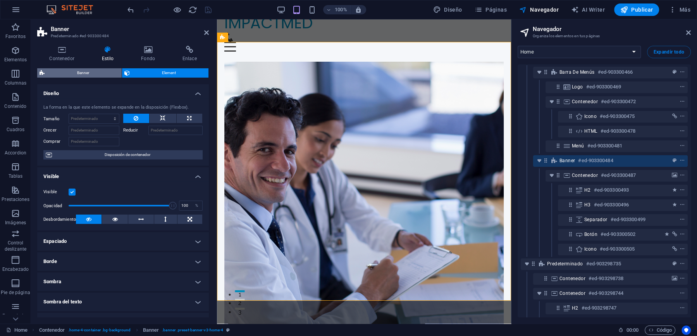
click at [83, 71] on span "Banner" at bounding box center [83, 72] width 72 height 9
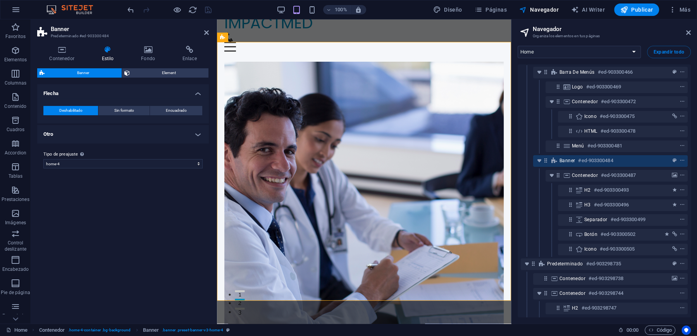
click at [149, 136] on h4 "Otro" at bounding box center [123, 134] width 172 height 19
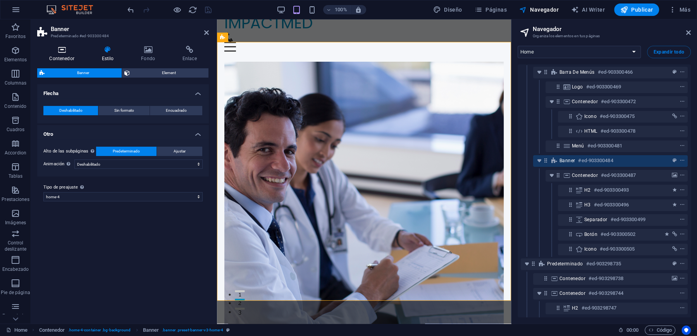
click at [65, 53] on h4 "Contenedor" at bounding box center [63, 54] width 52 height 16
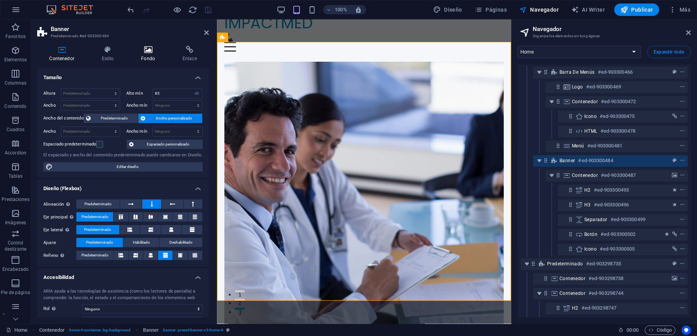
click at [151, 55] on h4 "Fondo" at bounding box center [149, 54] width 41 height 16
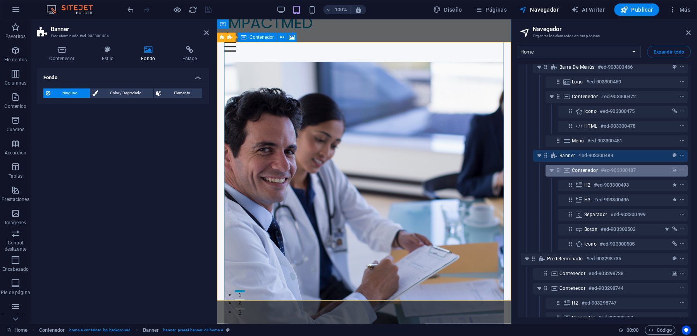
scroll to position [22, 0]
click at [618, 167] on h6 "#ed-903300487" at bounding box center [618, 168] width 35 height 9
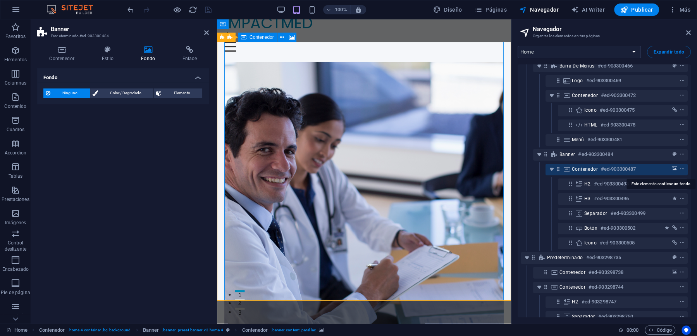
click at [673, 167] on icon "background" at bounding box center [674, 168] width 5 height 5
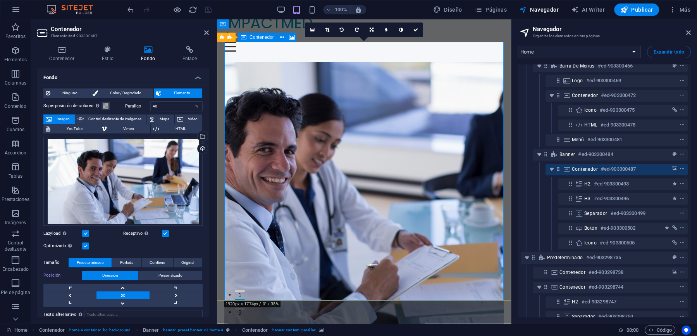
click at [683, 169] on icon "context-menu" at bounding box center [682, 168] width 5 height 5
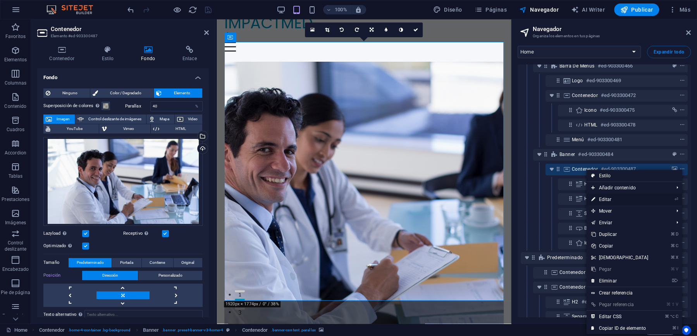
click at [641, 198] on link "⏎ Editar" at bounding box center [619, 199] width 67 height 12
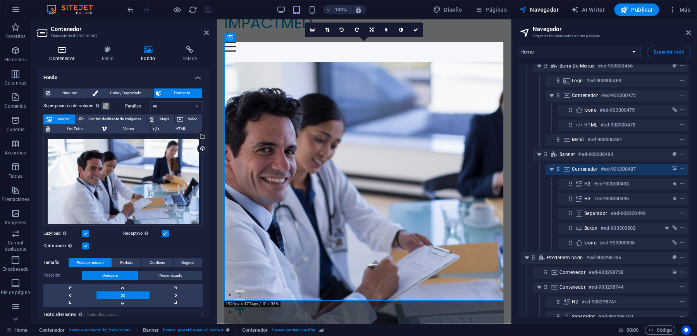
click at [67, 52] on icon at bounding box center [61, 50] width 49 height 8
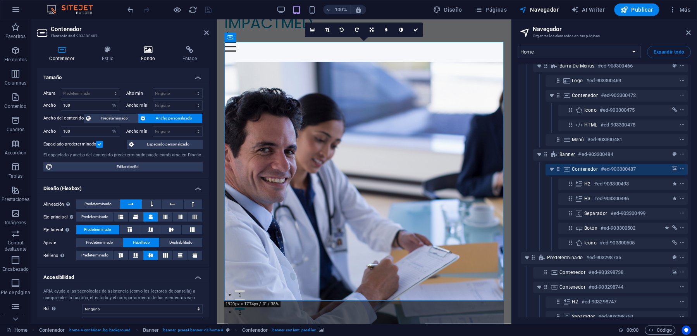
drag, startPoint x: 151, startPoint y: 55, endPoint x: 134, endPoint y: 52, distance: 16.6
click at [150, 55] on h4 "Fondo" at bounding box center [149, 54] width 41 height 16
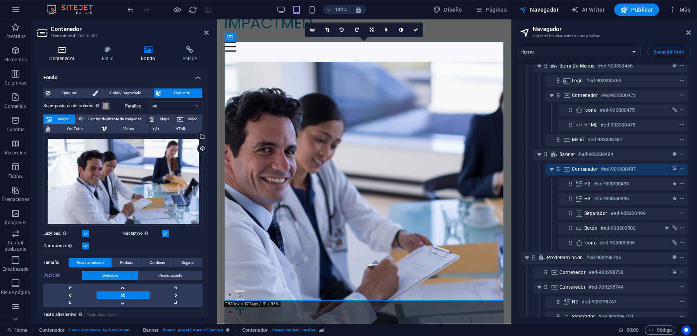
click at [60, 49] on icon at bounding box center [61, 50] width 49 height 8
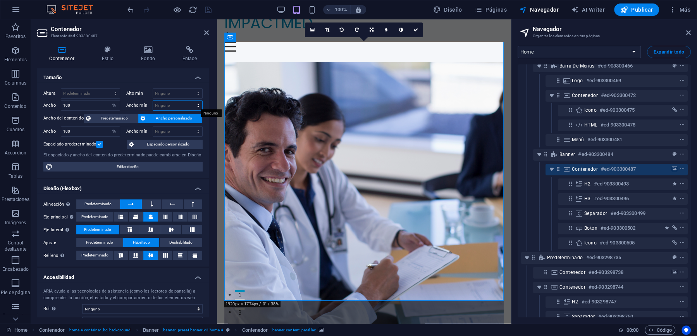
click at [172, 109] on select "Ninguno px rem % vh vw" at bounding box center [178, 105] width 50 height 9
select select "%"
click at [190, 101] on select "Ninguno px rem % vh vw" at bounding box center [178, 105] width 50 height 9
type input "100"
click at [127, 77] on h4 "Tamaño" at bounding box center [123, 75] width 172 height 14
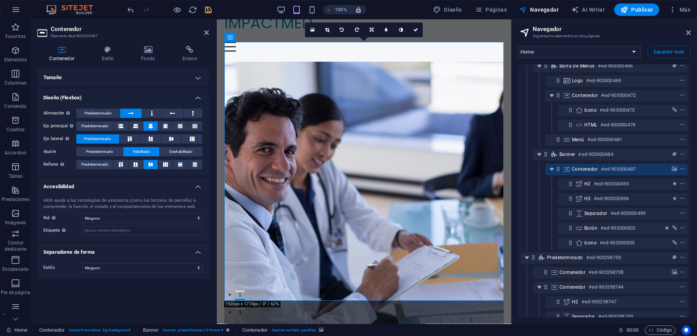
click at [127, 77] on h4 "Tamaño" at bounding box center [123, 77] width 172 height 19
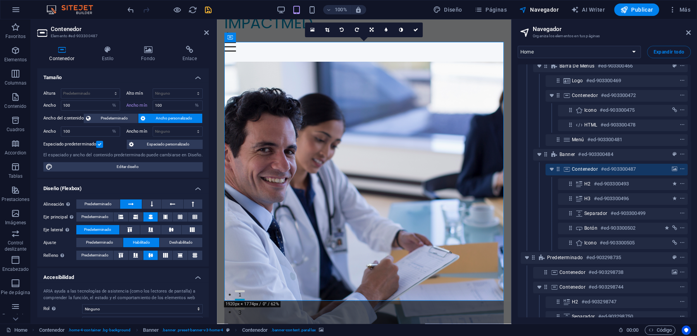
click at [127, 77] on h4 "Tamaño" at bounding box center [123, 75] width 172 height 14
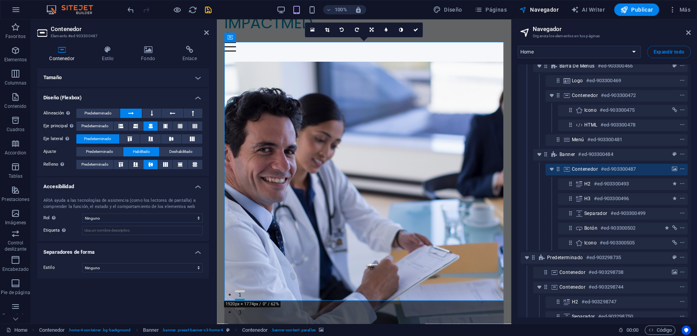
click at [127, 77] on h4 "Tamaño" at bounding box center [123, 77] width 172 height 19
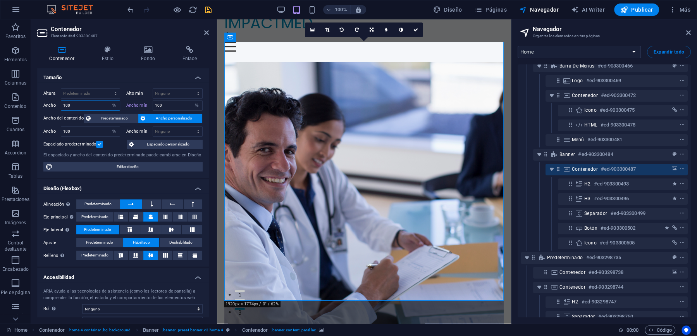
click at [88, 105] on input "100" at bounding box center [90, 105] width 59 height 9
click at [116, 105] on select "Predeterminado px rem % em vh vw" at bounding box center [114, 105] width 11 height 9
select select "default"
click at [109, 101] on select "Predeterminado px rem % em vh vw" at bounding box center [114, 105] width 11 height 9
type input "100"
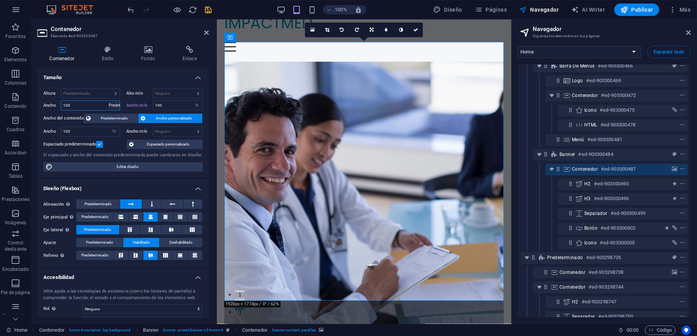
select select "%"
click at [196, 104] on select "Ninguno px rem % vh vw" at bounding box center [196, 105] width 11 height 9
select select "ag7bpfkm8qc"
click at [191, 101] on select "Ninguno px rem % vh vw" at bounding box center [196, 105] width 11 height 9
type input "100"
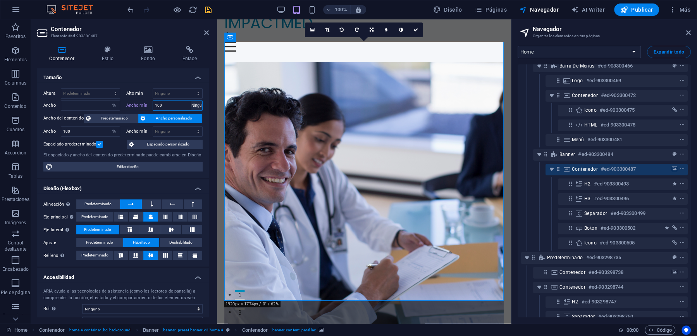
select select "%"
drag, startPoint x: 107, startPoint y: 106, endPoint x: 111, endPoint y: 105, distance: 4.3
click at [109, 106] on div "Predeterminado px rem % em vh vw" at bounding box center [90, 105] width 59 height 10
click at [115, 105] on select "Predeterminado px rem % em vh vw" at bounding box center [114, 105] width 11 height 9
select select "default"
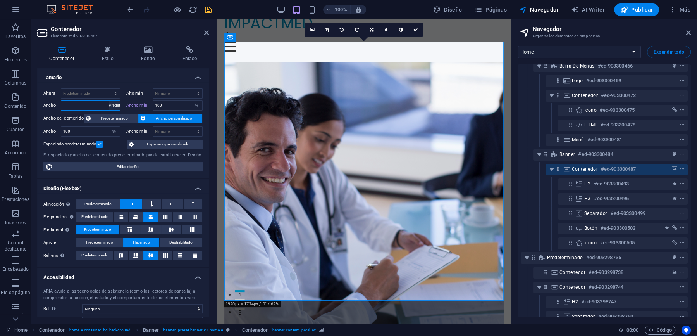
click at [109, 101] on select "Predeterminado px rem % em vh vw" at bounding box center [114, 105] width 11 height 9
type input "100"
select select "%"
click at [125, 101] on div "Ancho mín 100 Ninguno px rem % vh vw" at bounding box center [163, 105] width 80 height 10
click at [109, 105] on select "Predeterminado px rem % em vh vw" at bounding box center [114, 105] width 11 height 9
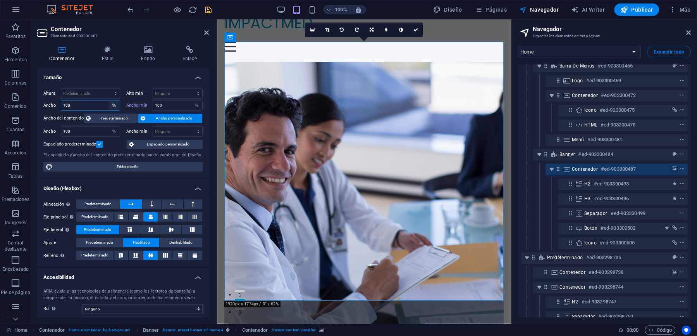
click at [109, 101] on select "Predeterminado px rem % em vh vw" at bounding box center [114, 105] width 11 height 9
click at [162, 131] on select "Ninguno px rem % vh vw" at bounding box center [178, 131] width 50 height 9
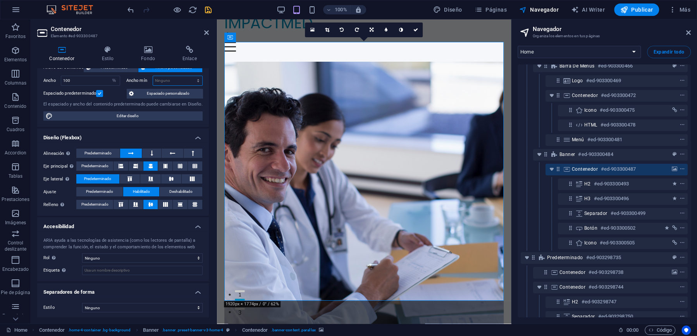
scroll to position [0, 0]
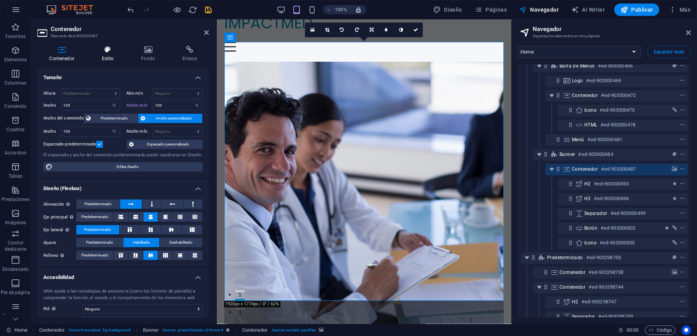
click at [105, 52] on icon at bounding box center [108, 50] width 36 height 8
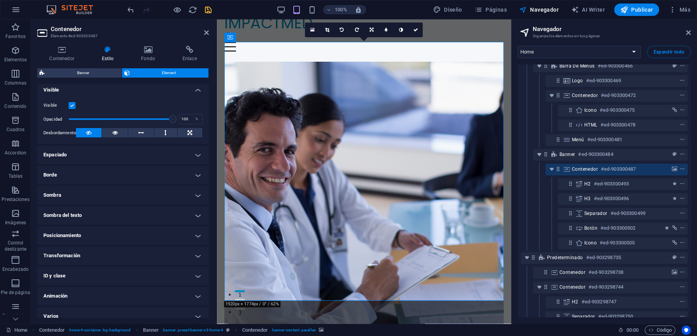
scroll to position [94, 0]
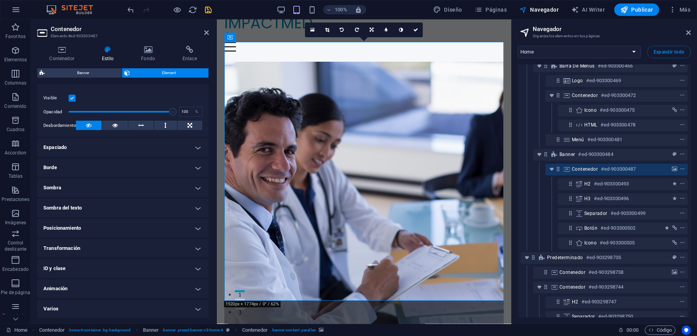
click at [110, 263] on h4 "ID y clase" at bounding box center [123, 268] width 172 height 19
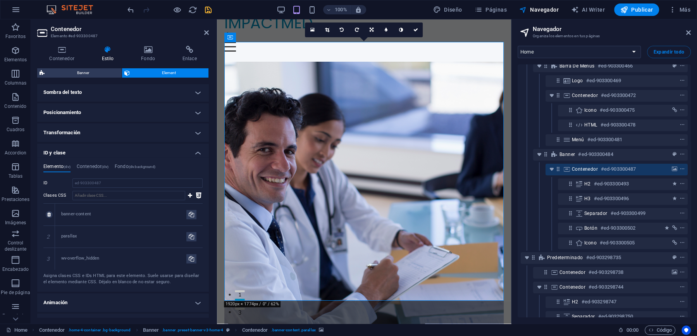
scroll to position [211, 0]
click at [93, 166] on h4 "Contenedor (div)" at bounding box center [93, 166] width 32 height 9
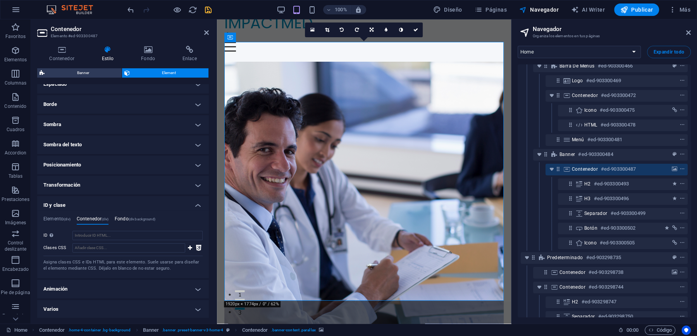
click at [134, 219] on span "(div.background)" at bounding box center [142, 219] width 27 height 4
click at [146, 52] on icon at bounding box center [148, 50] width 38 height 8
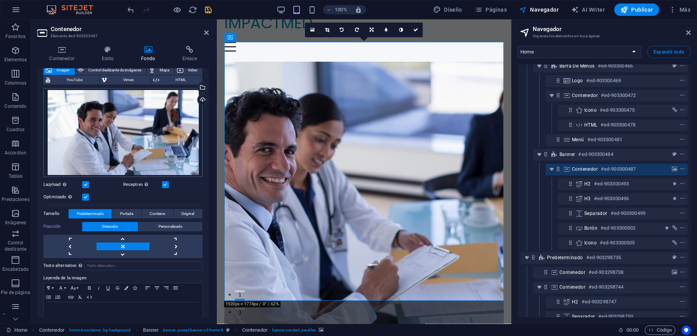
scroll to position [63, 0]
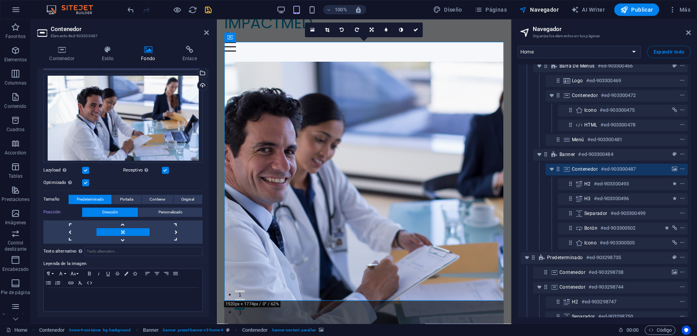
click at [84, 170] on label at bounding box center [85, 170] width 7 height 7
click at [0, 0] on input "Lazyload La carga de imágenes tras la carga de la página mejora la velocidad de…" at bounding box center [0, 0] width 0 height 0
click at [164, 171] on label at bounding box center [165, 170] width 7 height 7
click at [0, 0] on input "Receptivo Automáticamente cargar tamaños optimizados de smartphone e imagen ret…" at bounding box center [0, 0] width 0 height 0
click at [110, 295] on p at bounding box center [123, 294] width 151 height 7
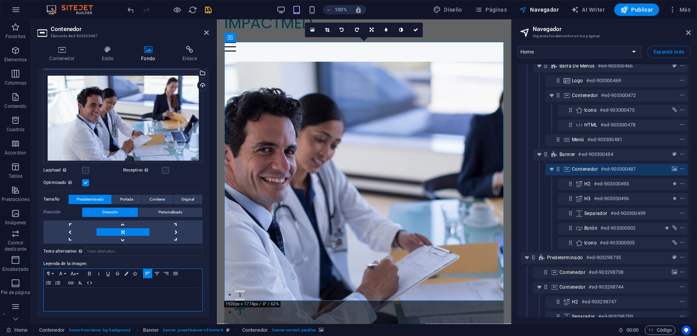
scroll to position [0, 0]
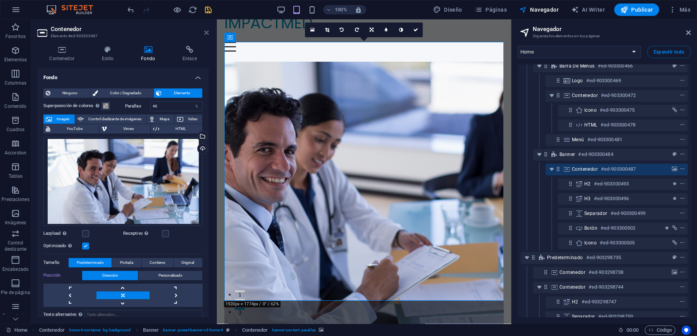
click at [205, 32] on icon at bounding box center [206, 32] width 5 height 6
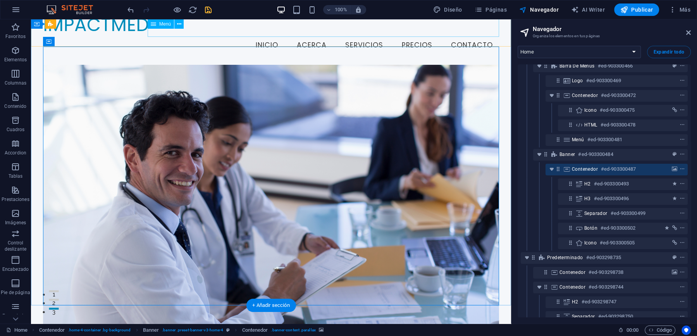
scroll to position [15, 0]
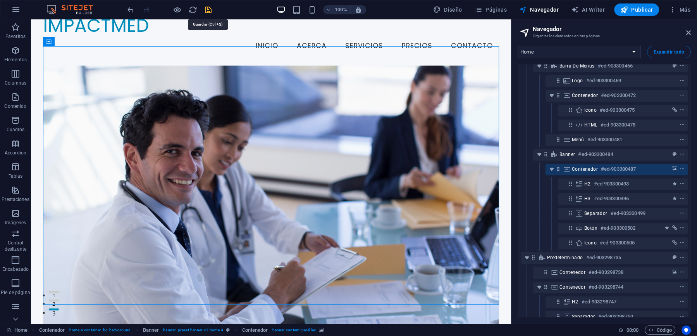
click at [207, 9] on icon "save" at bounding box center [208, 9] width 9 height 9
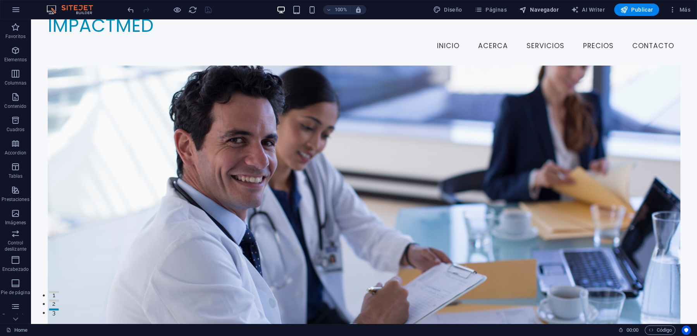
click at [538, 10] on span "Navegador" at bounding box center [539, 10] width 40 height 8
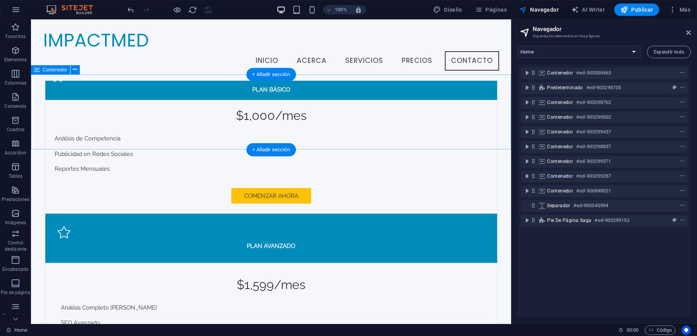
scroll to position [1790, 0]
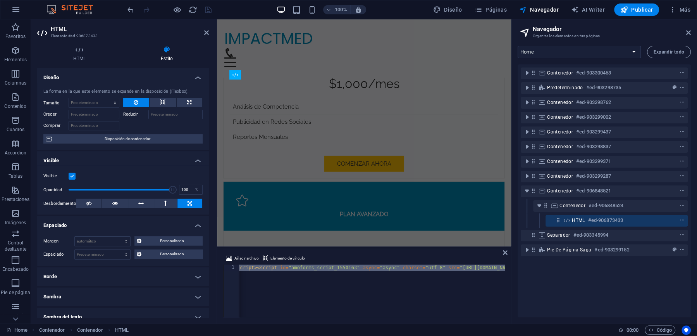
scroll to position [2019, 0]
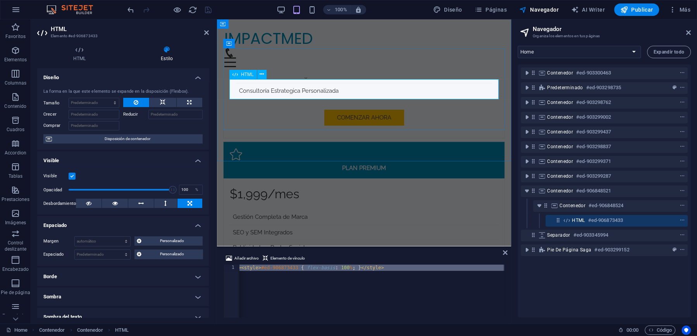
click at [81, 56] on h4 "HTML" at bounding box center [81, 54] width 88 height 16
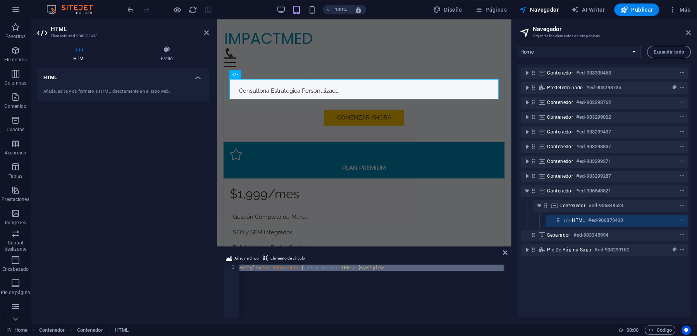
click at [96, 89] on div "Añade, edita y da formato a HTML directamente en el sitio web." at bounding box center [122, 91] width 159 height 7
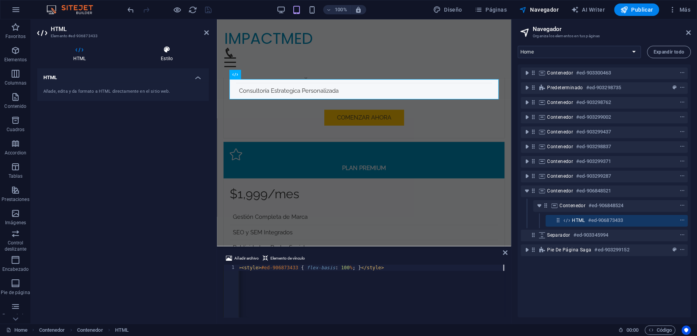
click at [172, 54] on h4 "Estilo" at bounding box center [167, 54] width 84 height 16
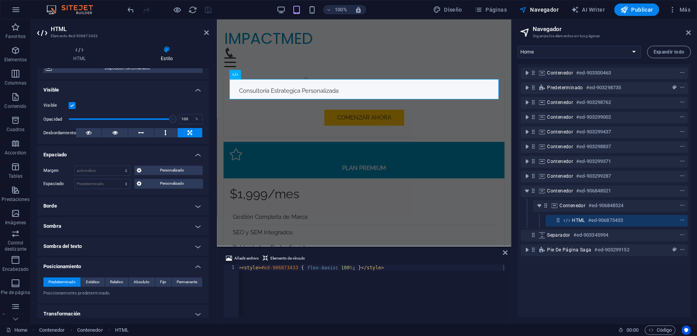
scroll to position [136, 0]
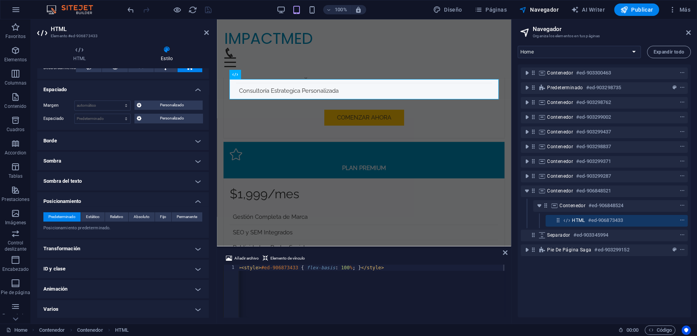
click at [81, 308] on h4 "Varios" at bounding box center [123, 309] width 172 height 19
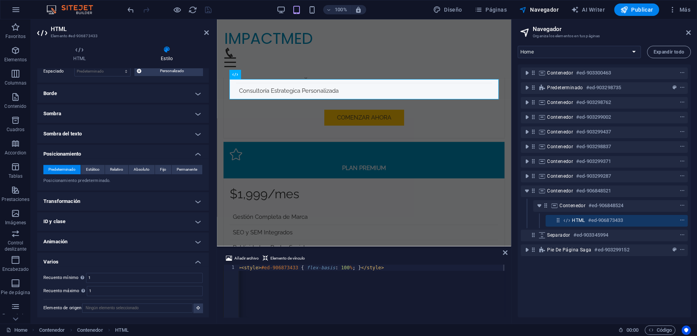
click at [70, 260] on h4 "Varios" at bounding box center [123, 259] width 172 height 14
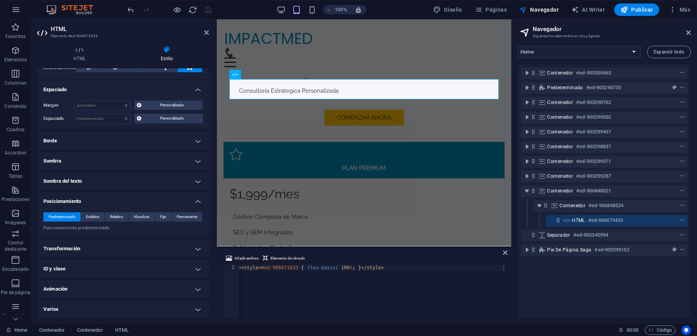
click at [69, 265] on h4 "ID y clase" at bounding box center [123, 268] width 172 height 19
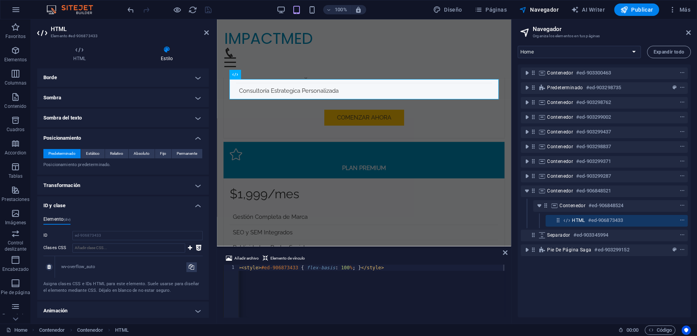
scroll to position [220, 0]
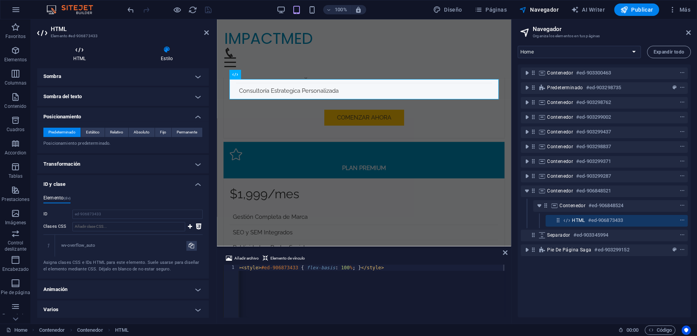
click at [80, 61] on h4 "HTML" at bounding box center [81, 54] width 88 height 16
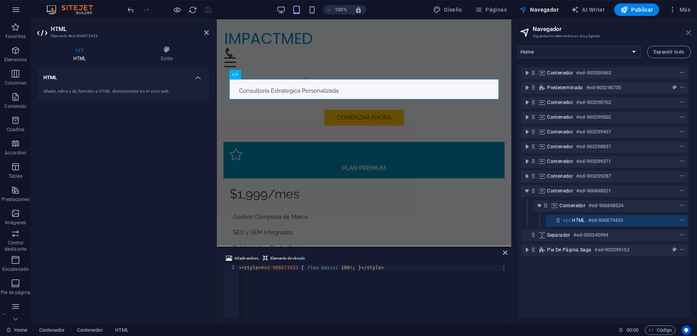
click at [690, 32] on icon at bounding box center [688, 32] width 5 height 6
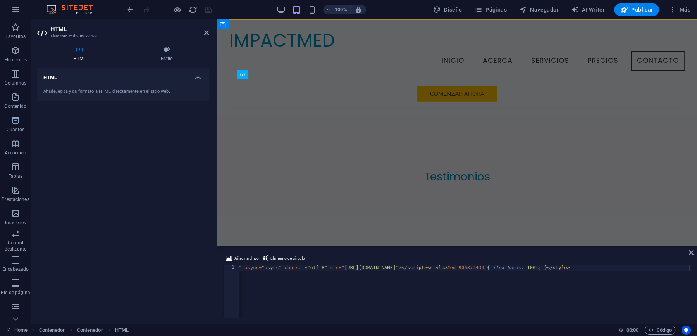
scroll to position [0, 1181]
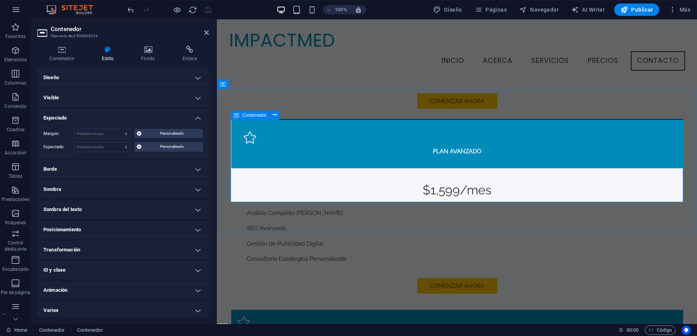
scroll to position [1713, 0]
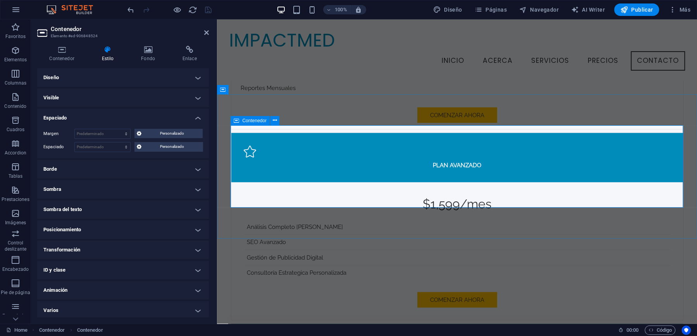
click at [253, 120] on span "Contenedor" at bounding box center [254, 120] width 24 height 5
click at [238, 121] on icon at bounding box center [236, 120] width 5 height 9
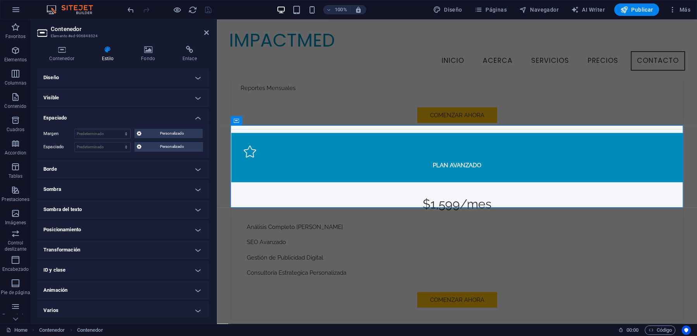
scroll to position [1, 0]
click at [65, 52] on icon at bounding box center [61, 50] width 49 height 8
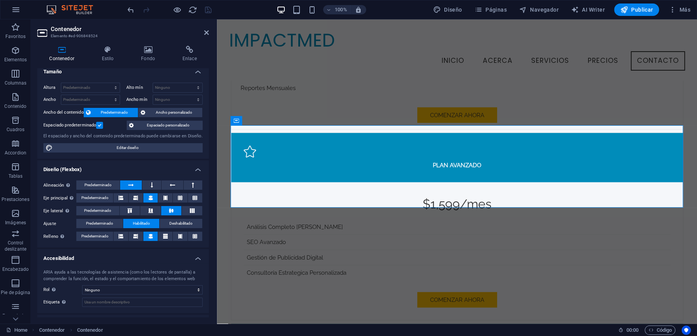
scroll to position [0, 0]
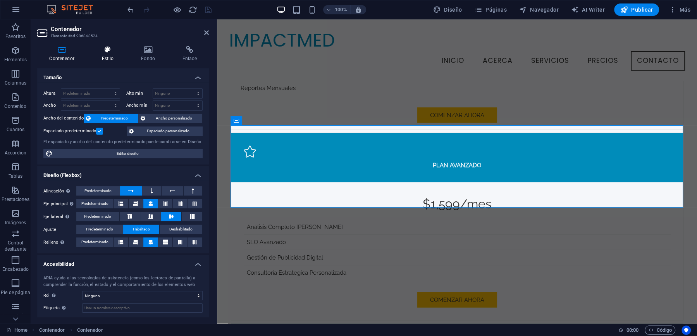
click at [114, 54] on h4 "Estilo" at bounding box center [110, 54] width 40 height 16
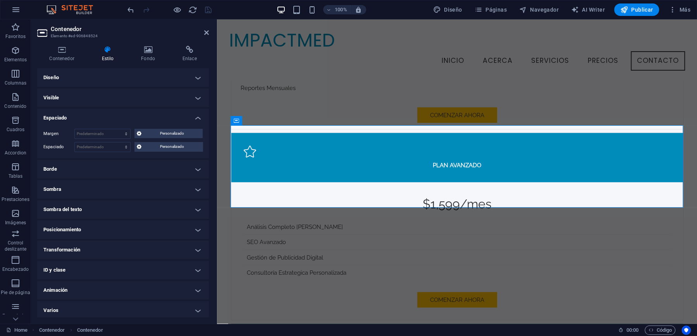
click at [70, 78] on h4 "Diseño" at bounding box center [123, 77] width 172 height 19
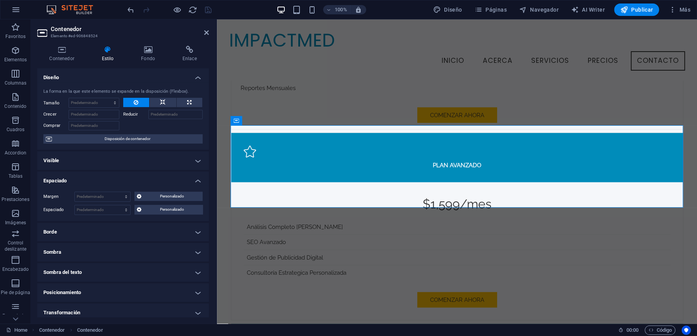
click at [70, 78] on h4 "Diseño" at bounding box center [123, 75] width 172 height 14
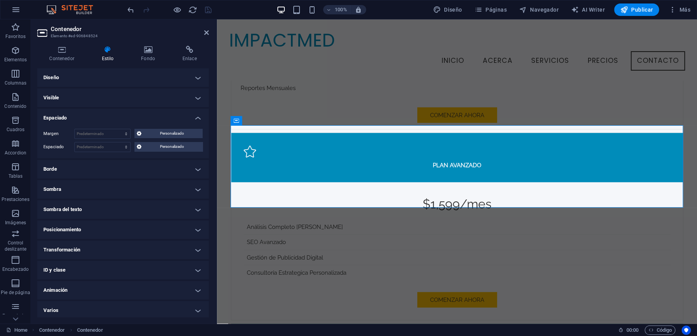
scroll to position [1, 0]
click at [70, 305] on h4 "Varios" at bounding box center [123, 309] width 172 height 19
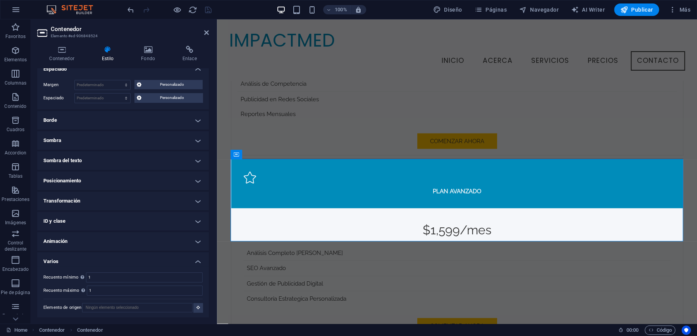
scroll to position [1671, 0]
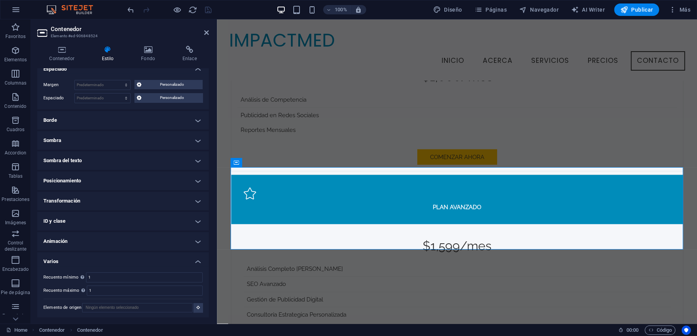
click at [66, 221] on h4 "ID y clase" at bounding box center [123, 221] width 172 height 19
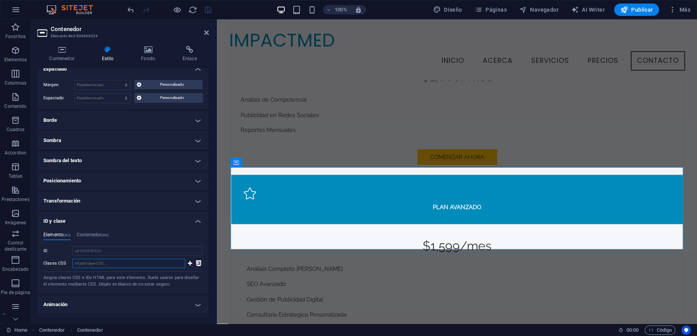
click at [102, 264] on input "Clases CSS" at bounding box center [128, 262] width 113 height 9
drag, startPoint x: 100, startPoint y: 248, endPoint x: 95, endPoint y: 238, distance: 11.8
click at [100, 248] on input "ed-906848524" at bounding box center [137, 250] width 130 height 9
click at [96, 234] on h4 "Contenedor (div)" at bounding box center [93, 236] width 32 height 9
click at [94, 234] on h4 "Contenedor (div)" at bounding box center [93, 236] width 32 height 9
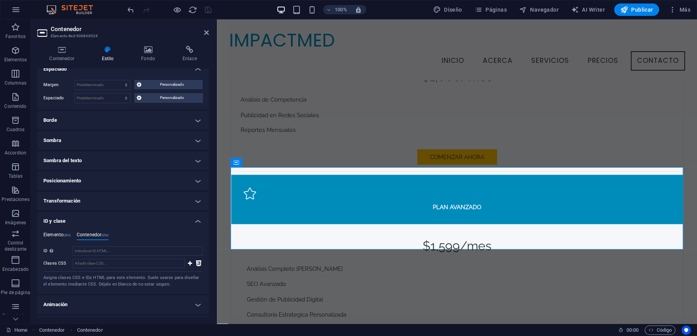
click at [62, 236] on h4 "Elemento (div)" at bounding box center [56, 236] width 27 height 9
click at [71, 201] on h4 "Transformación" at bounding box center [123, 200] width 172 height 19
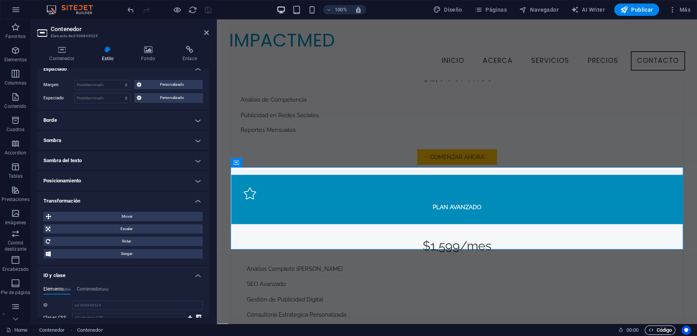
click at [660, 329] on span "Código" at bounding box center [660, 329] width 24 height 9
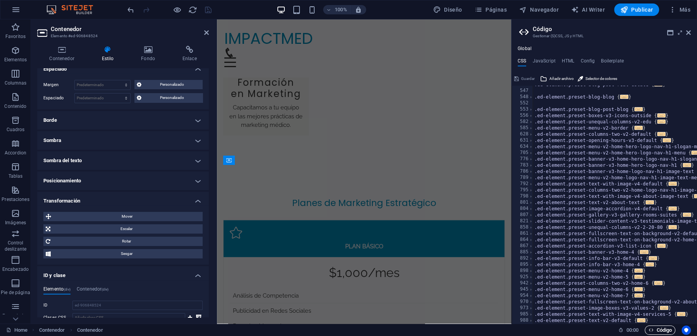
scroll to position [1969, 0]
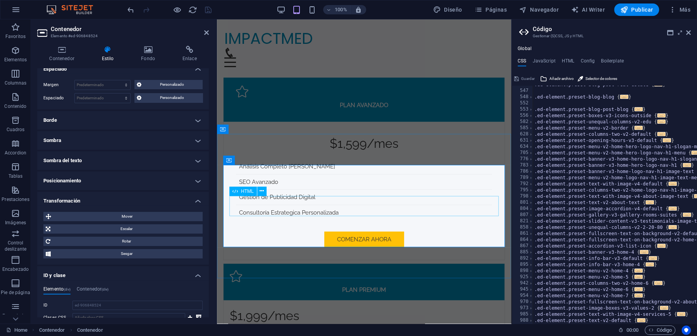
click at [522, 63] on h4 "CSS" at bounding box center [522, 62] width 9 height 9
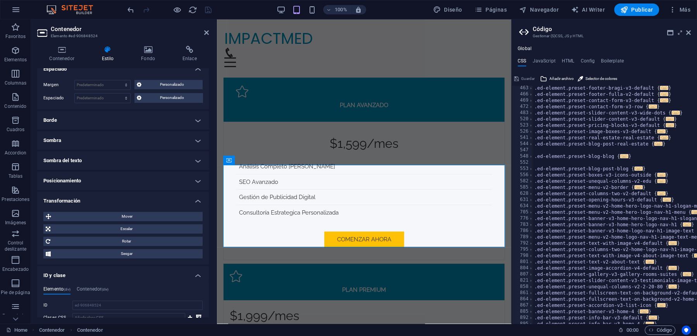
scroll to position [262, 0]
click at [690, 33] on icon at bounding box center [688, 32] width 5 height 6
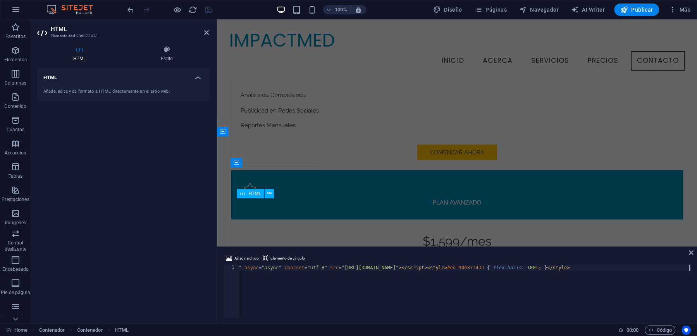
scroll to position [0, 1181]
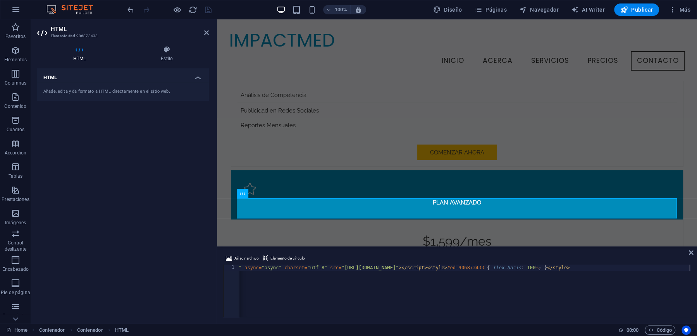
click at [303, 263] on span "Elemento de vínculo" at bounding box center [287, 257] width 34 height 9
paste textarea "div style="text-align:center;"><script>!function(a,m,o,c,r,m){a[o+c]=a[o+c]||{s…"
type textarea "<script>!function(a,m,o,c,r,m){a[o+c]=a[o+c]||{setMeta:function(p){this.params=…"
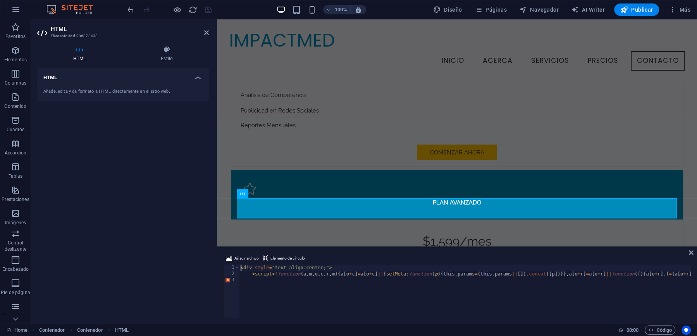
type textarea "<script>!function(a,m,o,c,r,m){a[o+c]=a[o+c]||{setMeta:function(p){this.params=…"
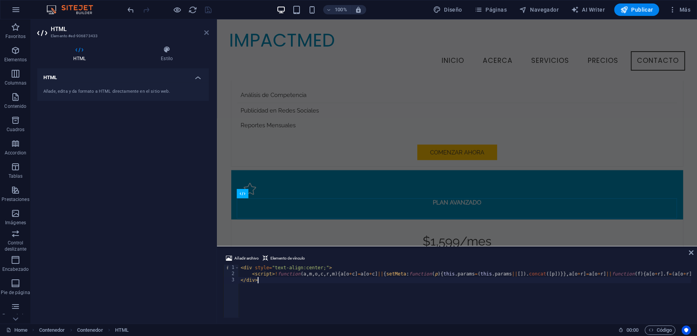
type textarea "</div>"
click at [207, 33] on icon at bounding box center [206, 32] width 5 height 6
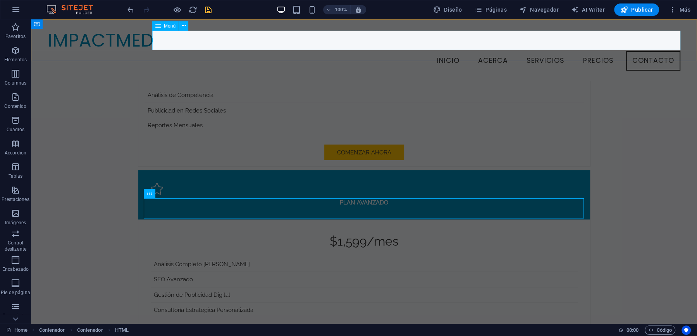
scroll to position [1671, 0]
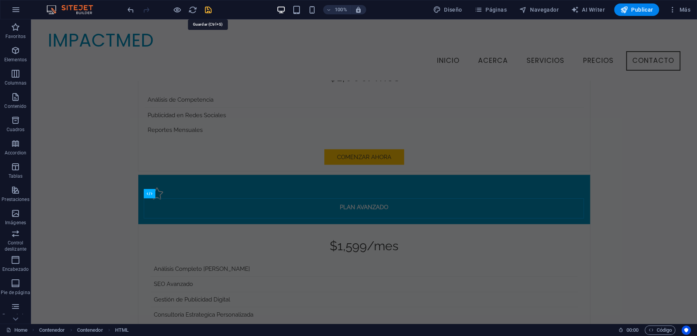
click at [208, 9] on icon "save" at bounding box center [208, 9] width 9 height 9
click at [634, 10] on span "Publicar" at bounding box center [636, 10] width 33 height 8
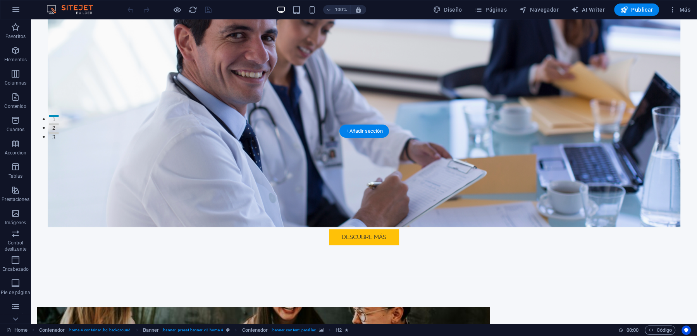
scroll to position [193, 0]
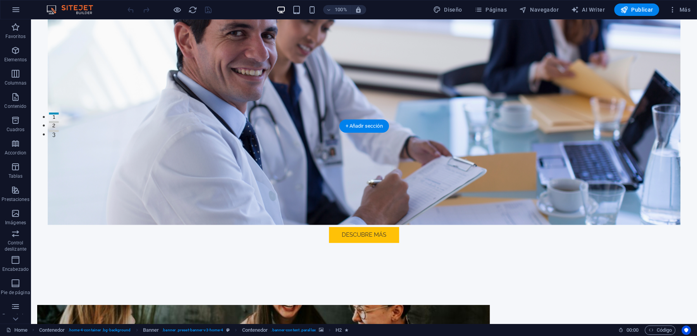
click at [183, 86] on figure at bounding box center [364, 86] width 633 height 277
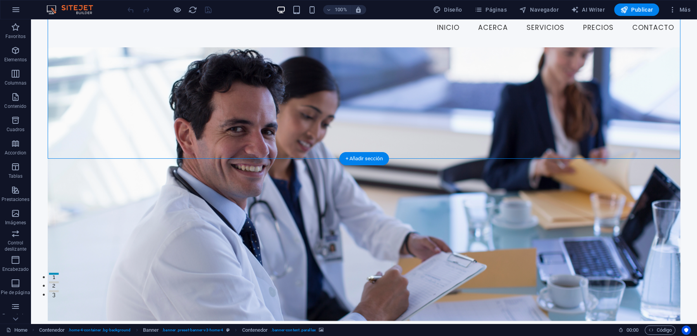
scroll to position [0, 0]
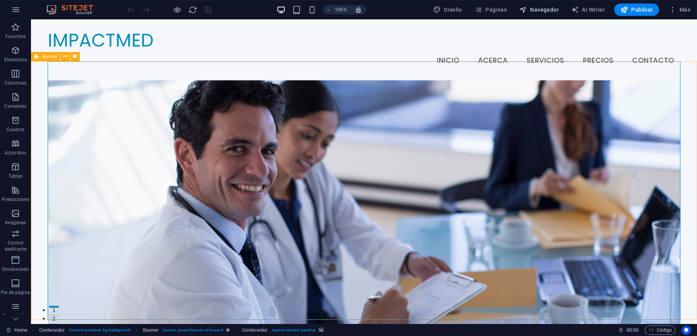
click at [539, 10] on span "Navegador" at bounding box center [539, 10] width 40 height 8
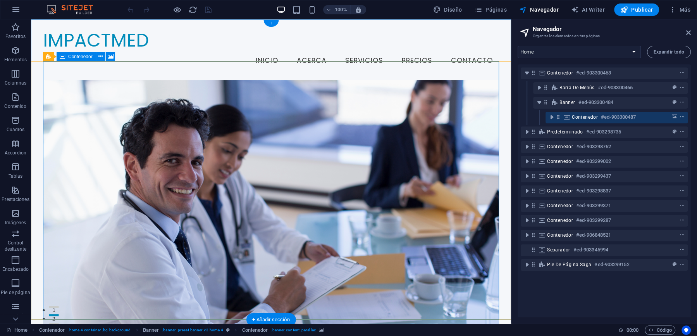
click at [680, 117] on icon "context-menu" at bounding box center [682, 116] width 5 height 5
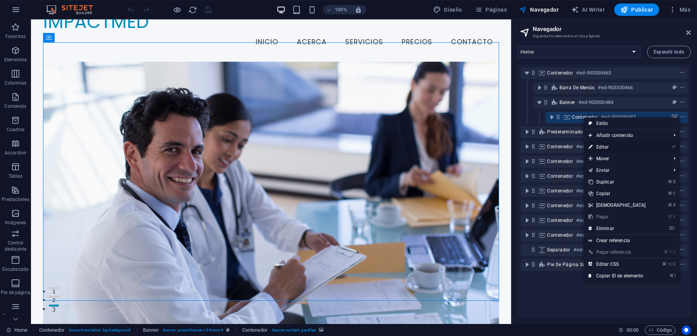
click at [617, 146] on link "⏎ Editar" at bounding box center [617, 147] width 67 height 12
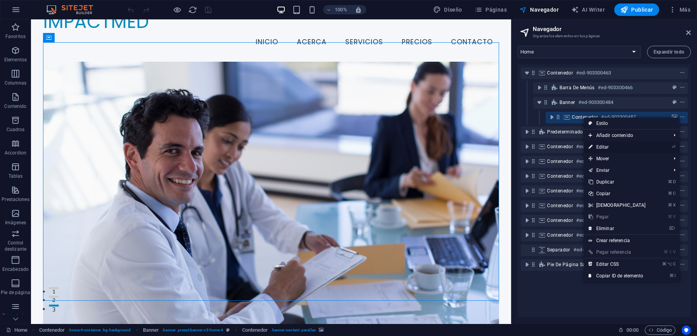
select select "%"
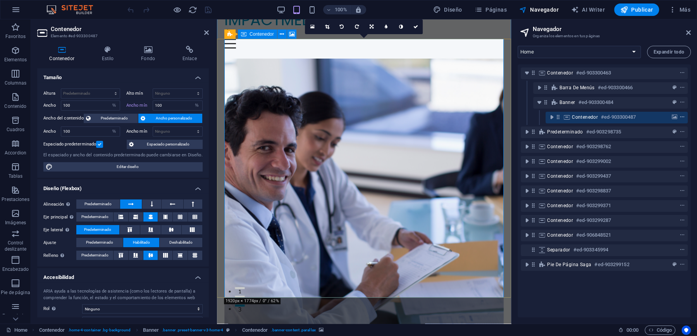
click at [683, 116] on icon "context-menu" at bounding box center [682, 116] width 5 height 5
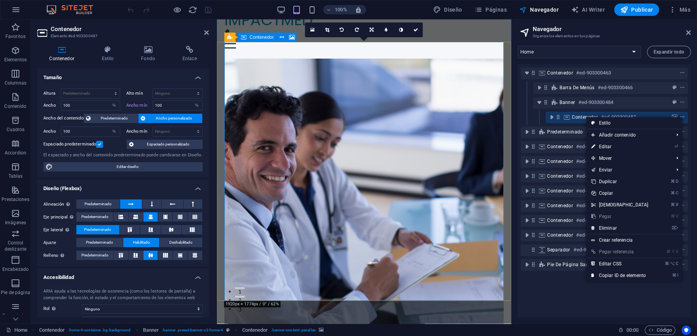
scroll to position [16, 0]
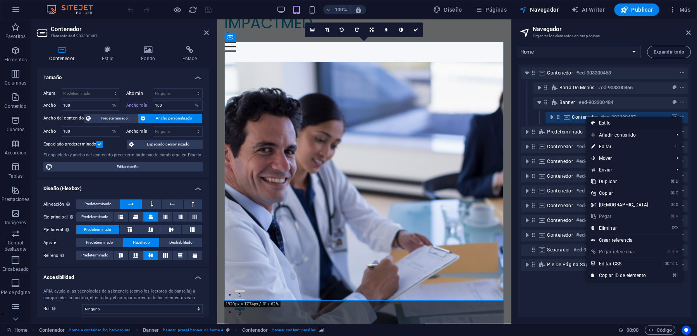
click at [641, 121] on link "Estilo" at bounding box center [634, 123] width 96 height 12
select select "preset-banner-v3-home-4"
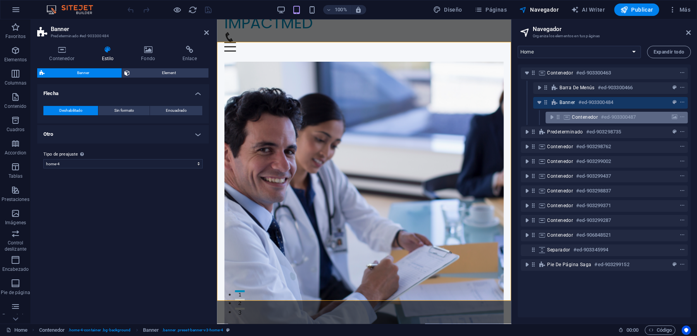
click at [643, 115] on div "Contenedor #ed-903300487" at bounding box center [610, 116] width 77 height 9
select select "%"
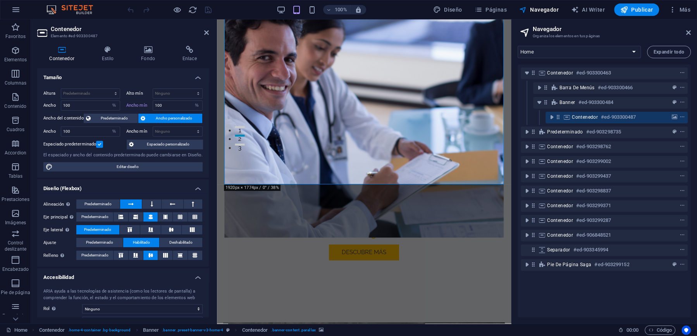
scroll to position [197, 0]
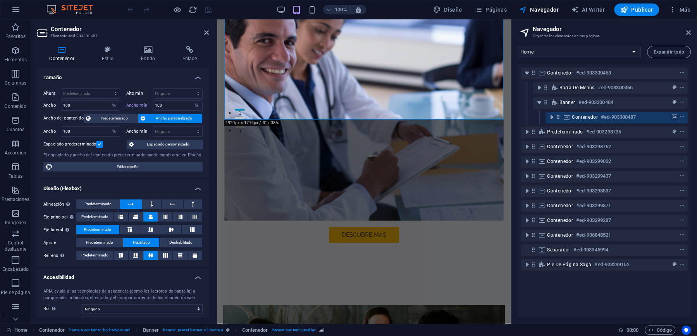
click at [153, 43] on div "Contenedor Estilo Fondo Enlace Tamaño Altura Predeterminado px rem % vh vw Alto…" at bounding box center [123, 182] width 184 height 284
click at [152, 48] on icon at bounding box center [148, 50] width 38 height 8
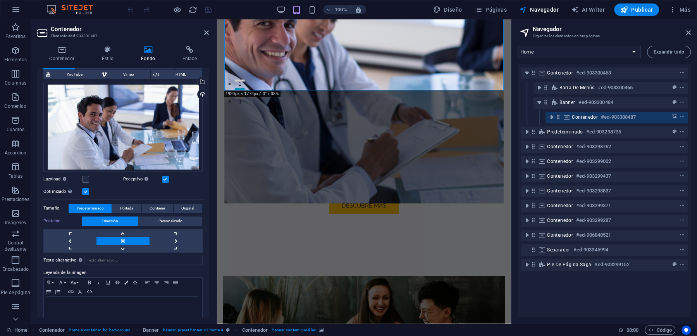
scroll to position [226, 0]
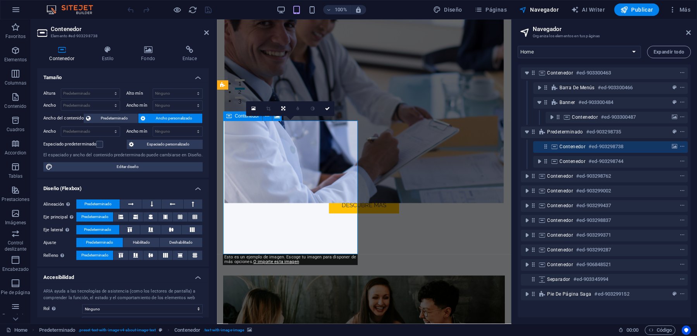
click at [150, 55] on h4 "Fondo" at bounding box center [149, 54] width 41 height 16
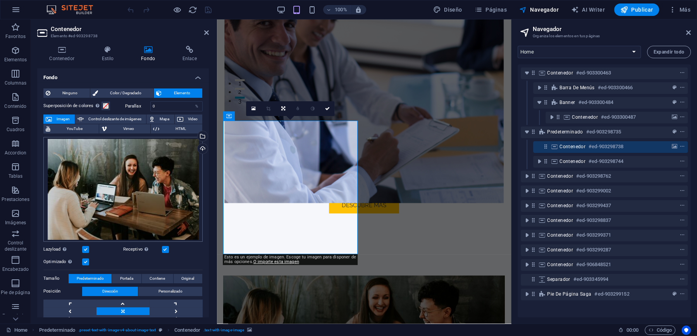
scroll to position [26, 0]
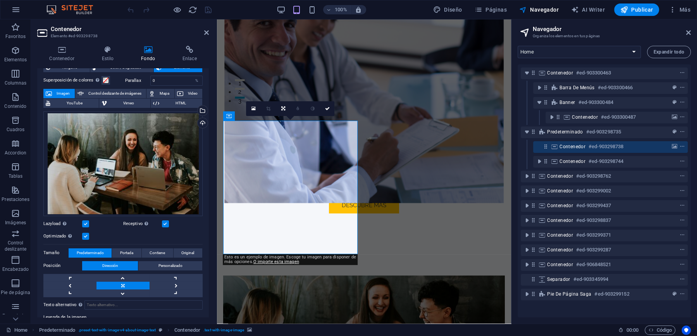
click at [86, 224] on label at bounding box center [85, 223] width 7 height 7
click at [0, 0] on input "Lazyload La carga de imágenes tras la carga de la página mejora la velocidad de…" at bounding box center [0, 0] width 0 height 0
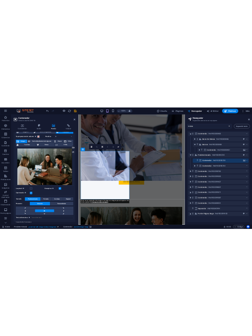
scroll to position [0, 0]
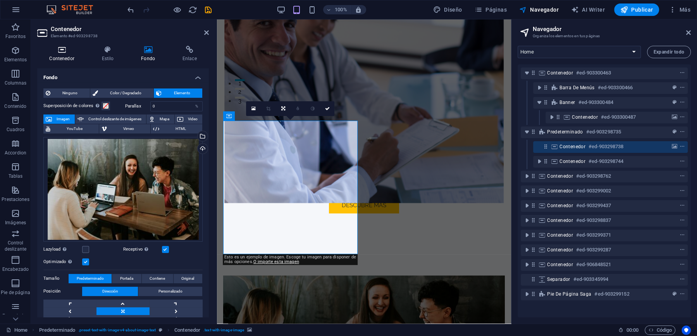
click at [66, 52] on icon at bounding box center [61, 50] width 49 height 8
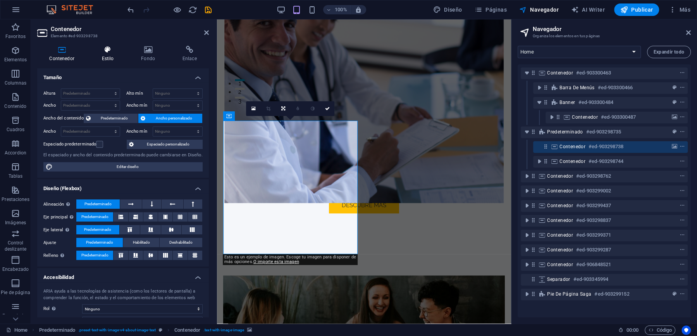
click at [104, 52] on icon at bounding box center [108, 50] width 36 height 8
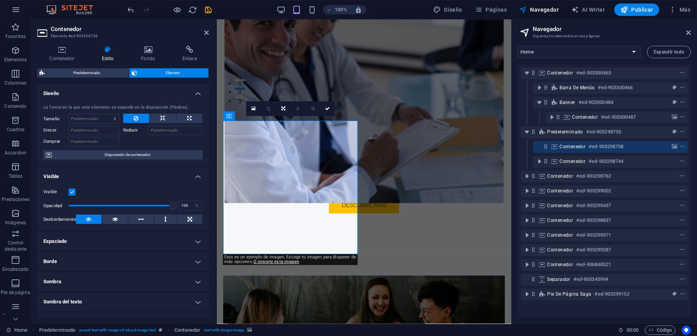
click at [104, 52] on icon at bounding box center [108, 50] width 36 height 8
click at [206, 7] on icon "save" at bounding box center [208, 9] width 9 height 9
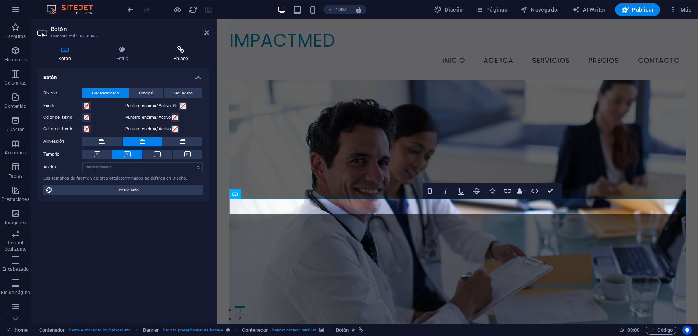
click at [182, 53] on h4 "Enlace" at bounding box center [180, 54] width 57 height 16
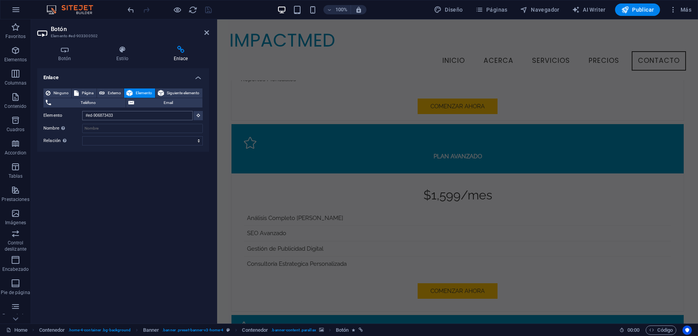
scroll to position [1708, 0]
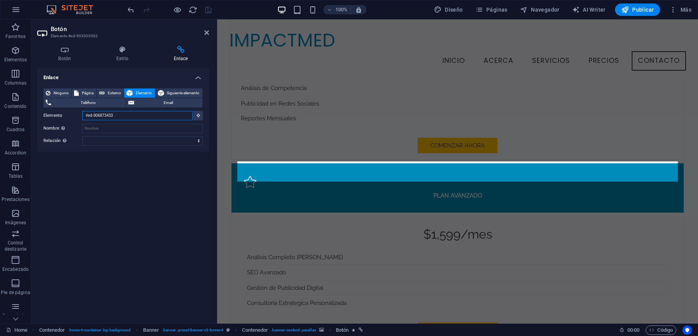
click at [172, 115] on input "#ed-906873433" at bounding box center [137, 115] width 110 height 9
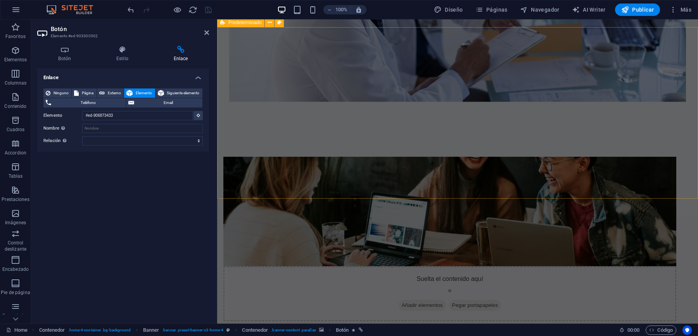
scroll to position [318, 0]
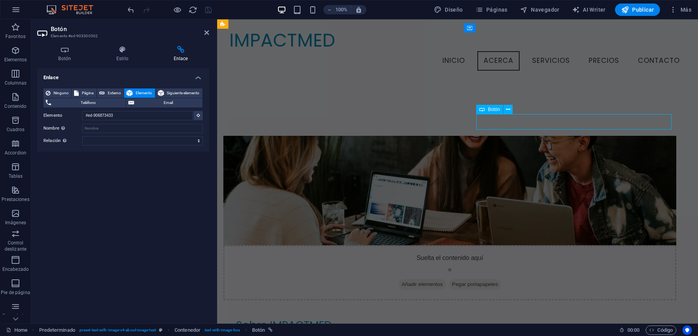
scroll to position [276, 0]
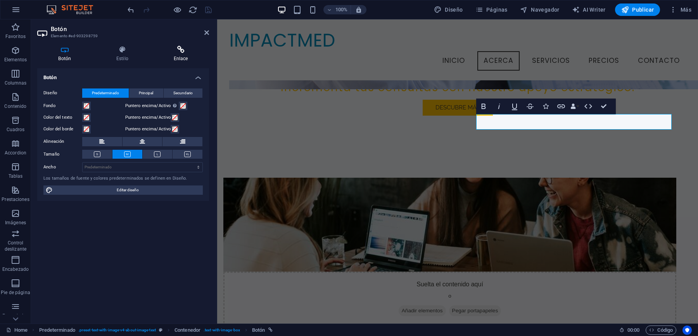
click at [174, 54] on h4 "Enlace" at bounding box center [180, 54] width 57 height 16
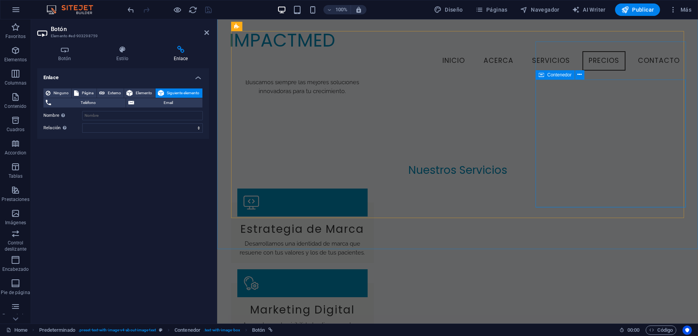
scroll to position [904, 0]
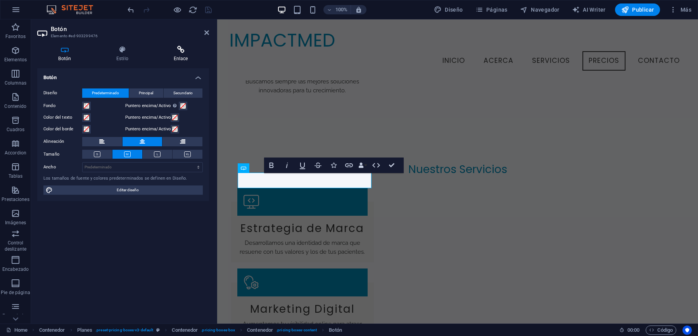
click at [177, 60] on h4 "Enlace" at bounding box center [180, 54] width 57 height 16
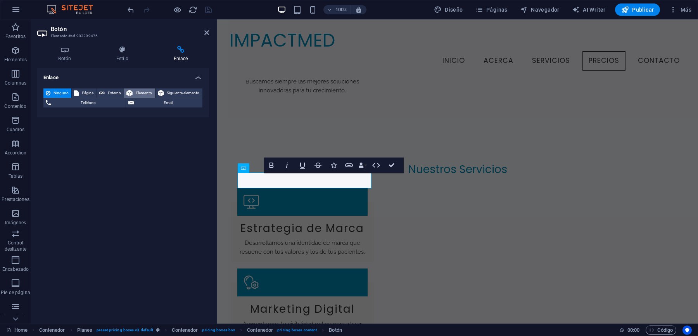
click at [144, 94] on span "Elemento" at bounding box center [143, 92] width 17 height 9
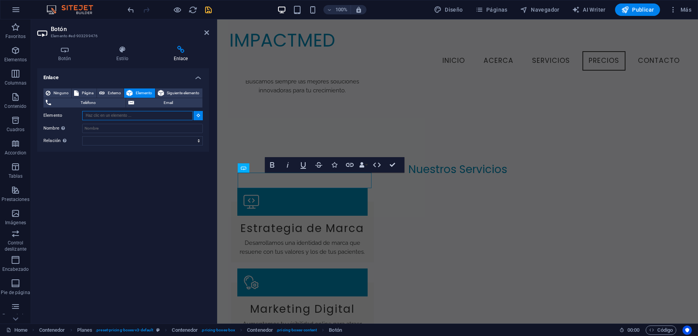
paste input "#ed-906873433"
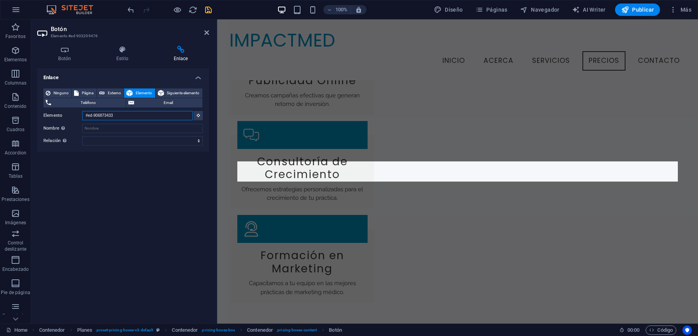
scroll to position [944, 0]
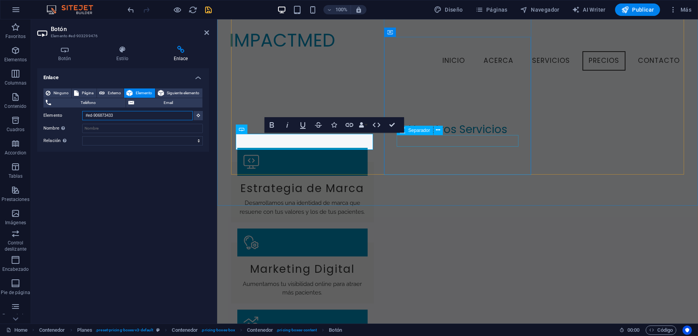
type input "#ed-906873433"
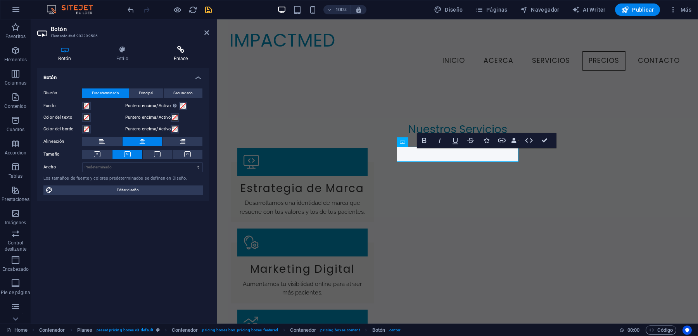
click at [172, 54] on h4 "Enlace" at bounding box center [180, 54] width 57 height 16
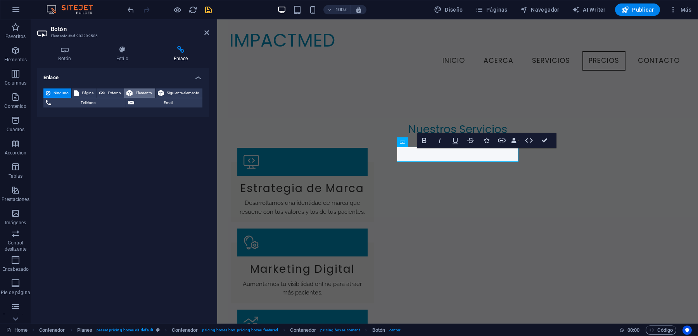
click at [145, 91] on span "Elemento" at bounding box center [143, 92] width 17 height 9
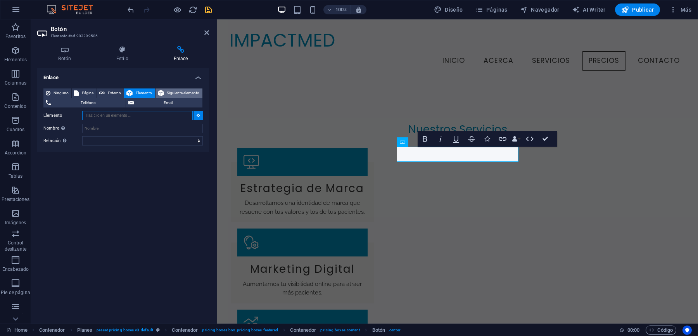
paste input "#ed-906873433"
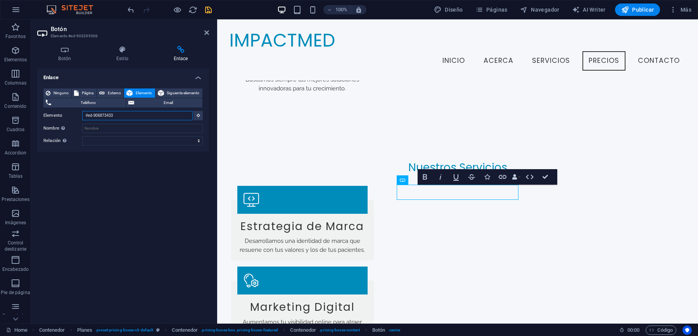
type input "#ed-906873433"
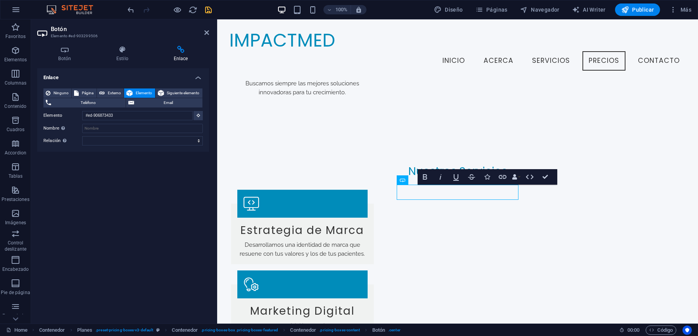
click at [162, 200] on div "Enlace Ninguno Página Externo Elemento Siguiente elemento Teléfono Email Página…" at bounding box center [123, 192] width 172 height 249
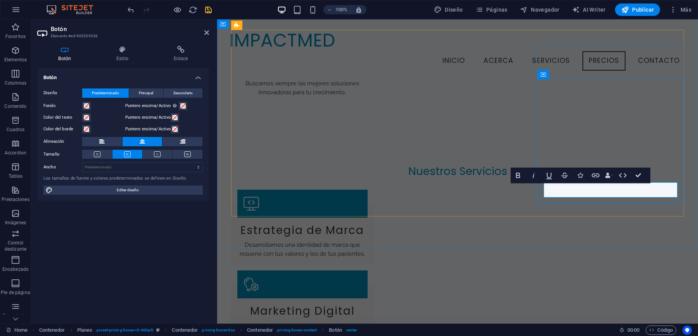
click at [176, 51] on icon at bounding box center [180, 50] width 57 height 8
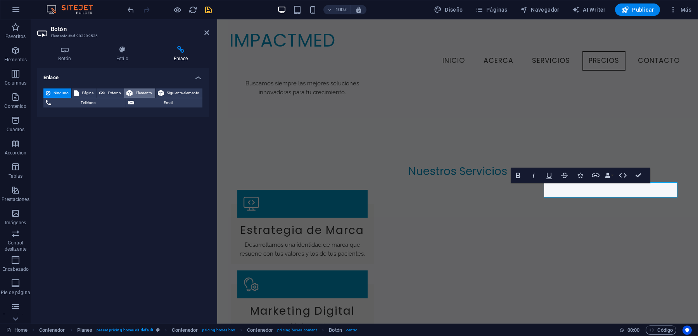
click at [141, 92] on span "Elemento" at bounding box center [143, 92] width 17 height 9
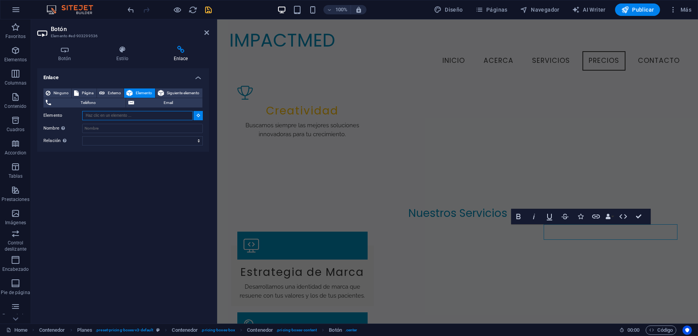
paste input "#ed-906873433"
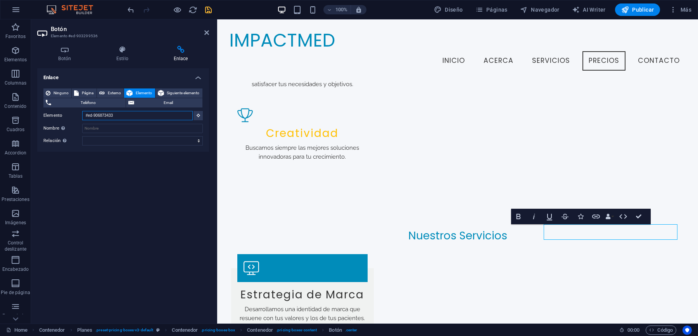
scroll to position [818, 0]
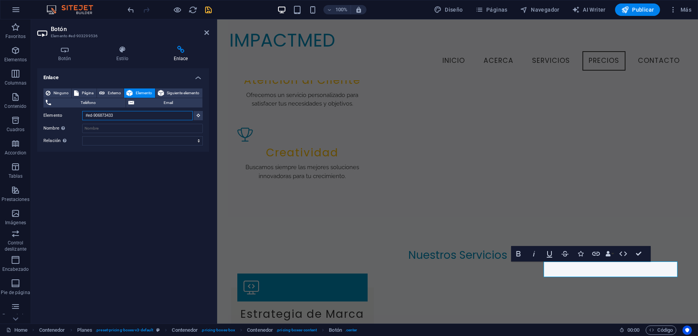
type input "#ed-906873433"
click at [145, 221] on div "Enlace Ninguno Página Externo Elemento Siguiente elemento Teléfono Email Página…" at bounding box center [123, 192] width 172 height 249
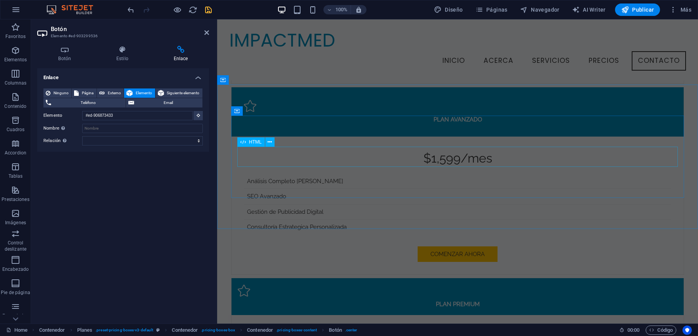
scroll to position [1790, 0]
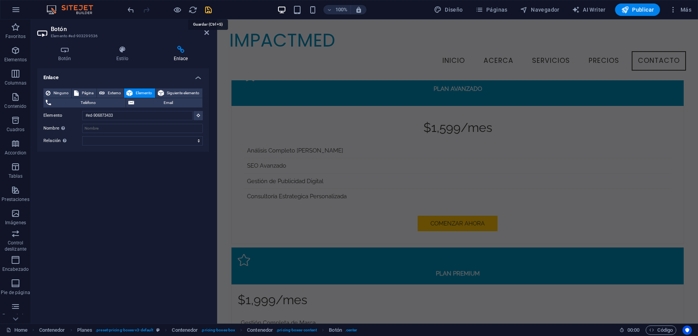
click at [207, 13] on icon "save" at bounding box center [208, 9] width 9 height 9
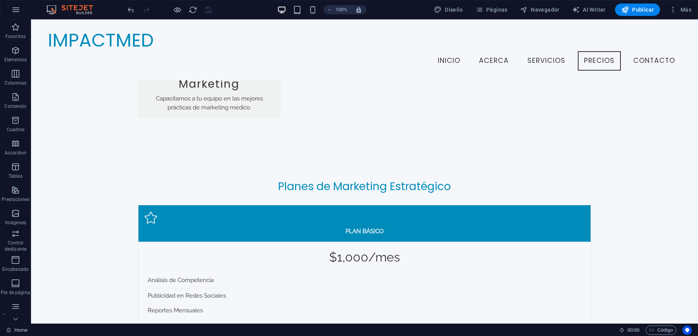
scroll to position [1489, 0]
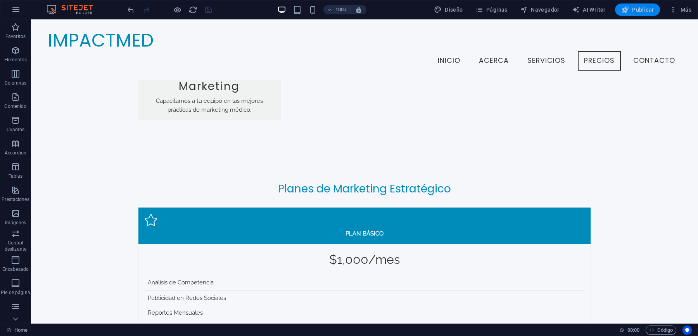
click at [634, 11] on span "Publicar" at bounding box center [637, 10] width 33 height 8
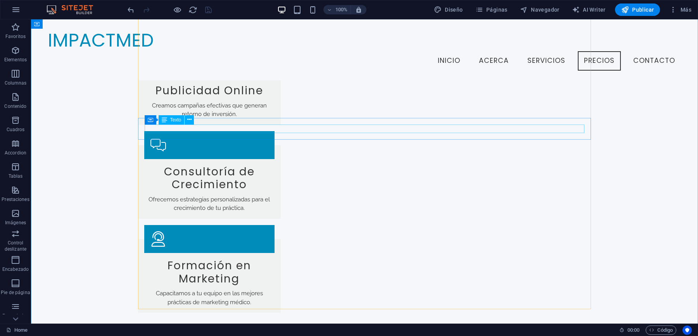
scroll to position [1118, 0]
